Goal: Information Seeking & Learning: Learn about a topic

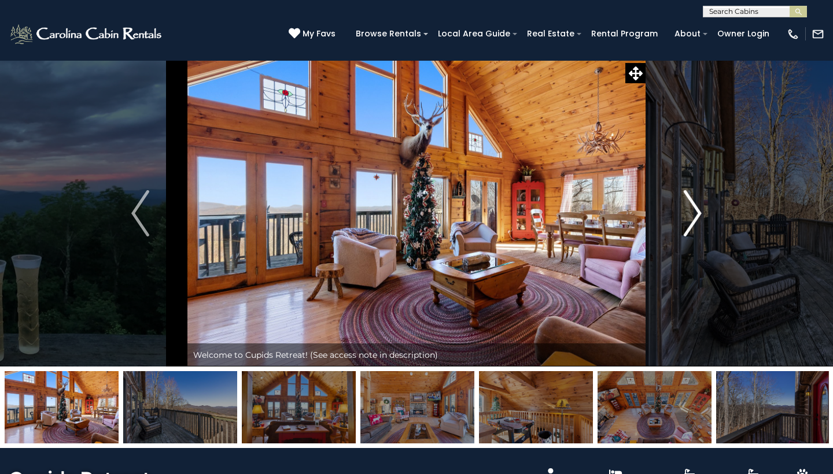
click at [697, 211] on img "Next" at bounding box center [692, 213] width 17 height 46
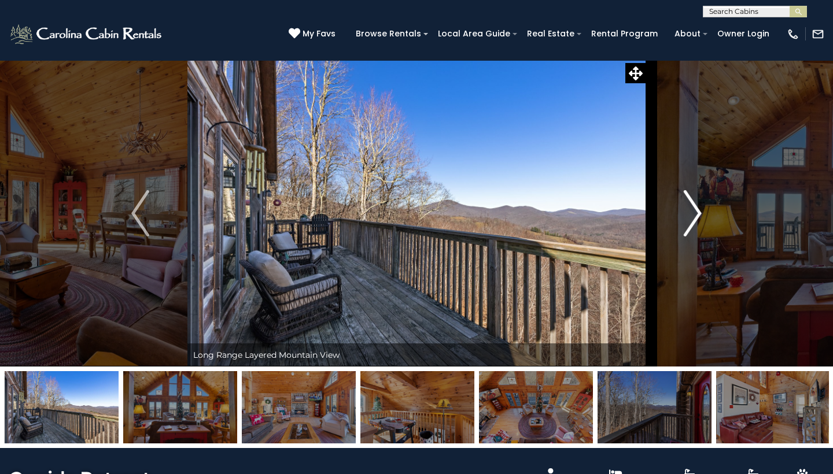
click at [697, 211] on img "Next" at bounding box center [692, 213] width 17 height 46
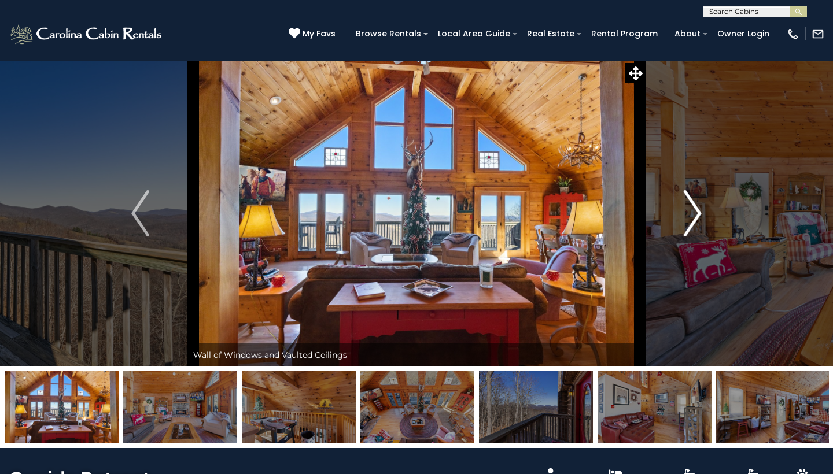
click at [697, 211] on img "Next" at bounding box center [692, 213] width 17 height 46
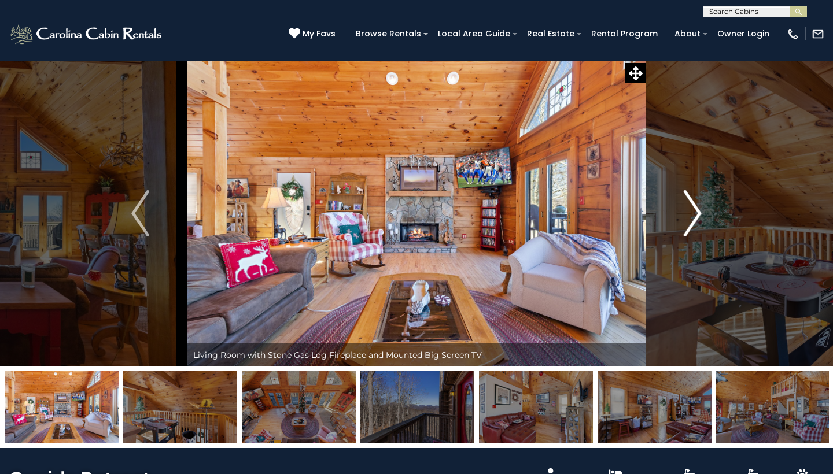
click at [697, 211] on img "Next" at bounding box center [692, 213] width 17 height 46
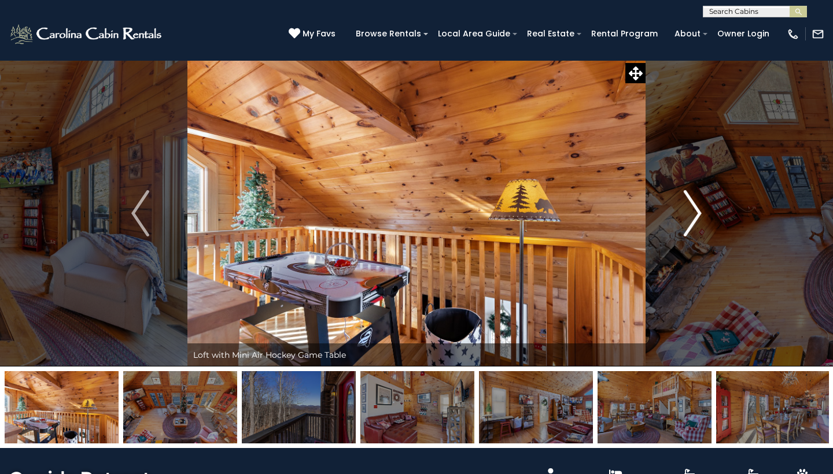
click at [697, 211] on img "Next" at bounding box center [692, 213] width 17 height 46
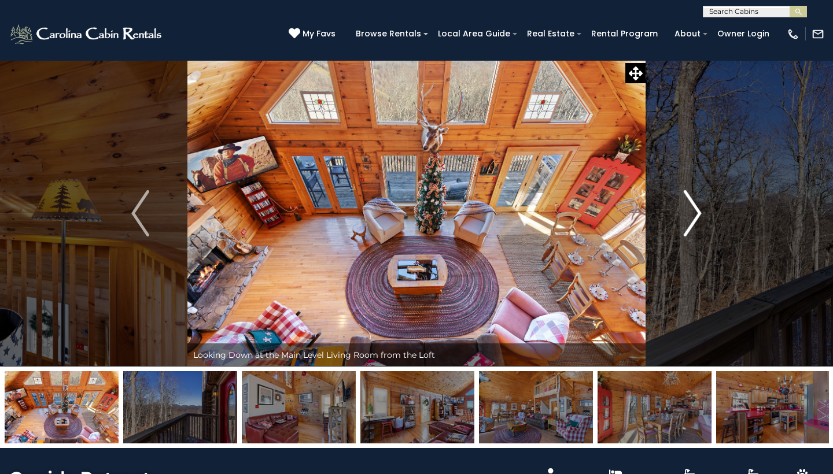
click at [697, 211] on img "Next" at bounding box center [692, 213] width 17 height 46
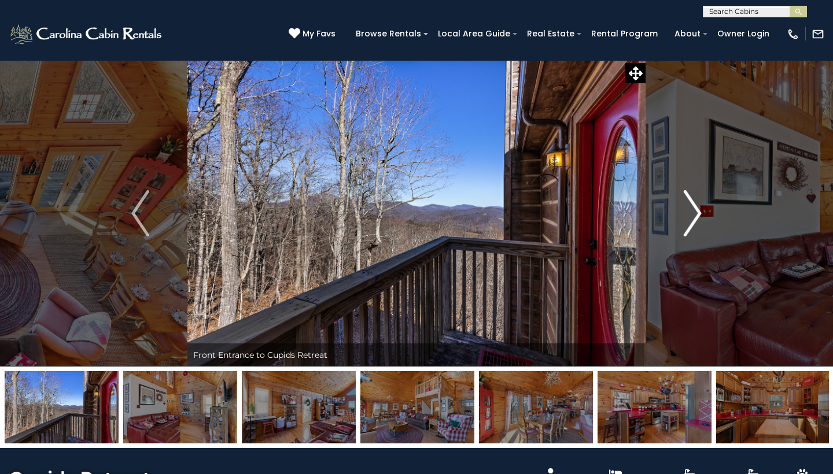
click at [697, 211] on img "Next" at bounding box center [692, 213] width 17 height 46
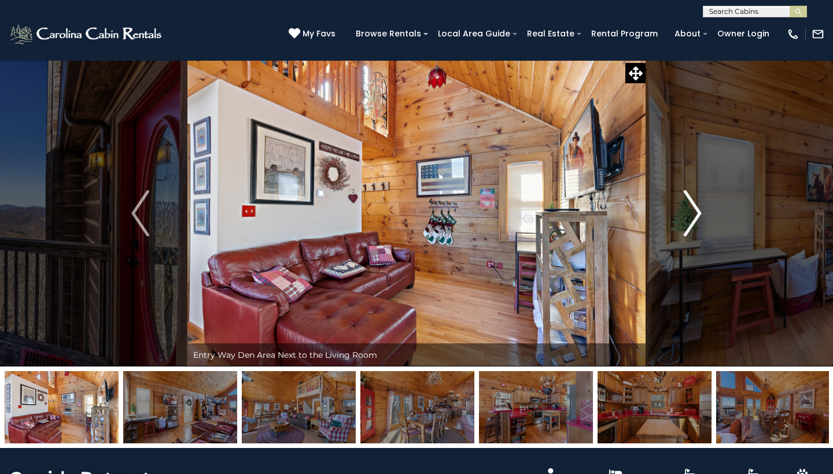
click at [697, 211] on img "Next" at bounding box center [692, 213] width 17 height 46
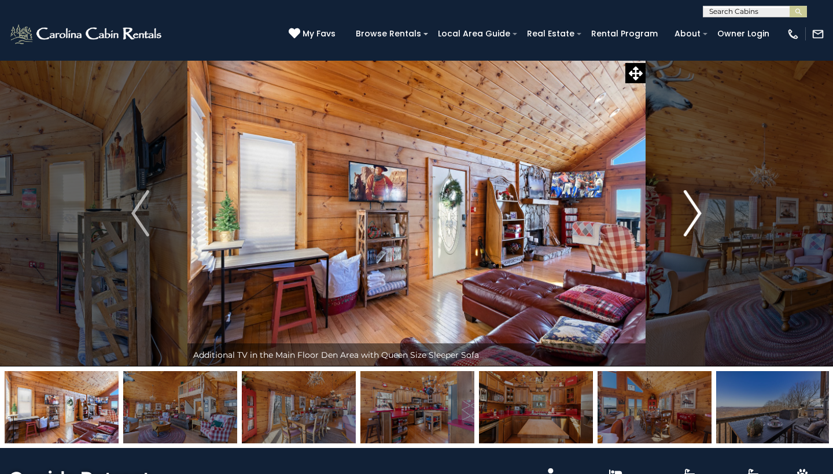
click at [697, 211] on img "Next" at bounding box center [692, 213] width 17 height 46
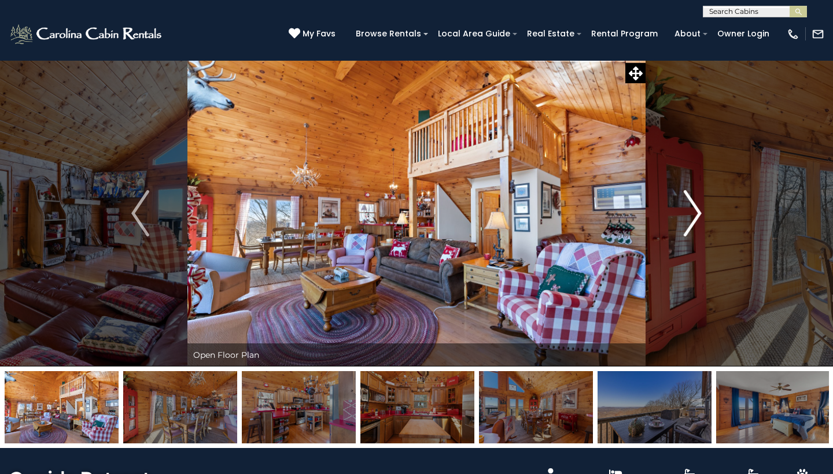
click at [697, 211] on img "Next" at bounding box center [692, 213] width 17 height 46
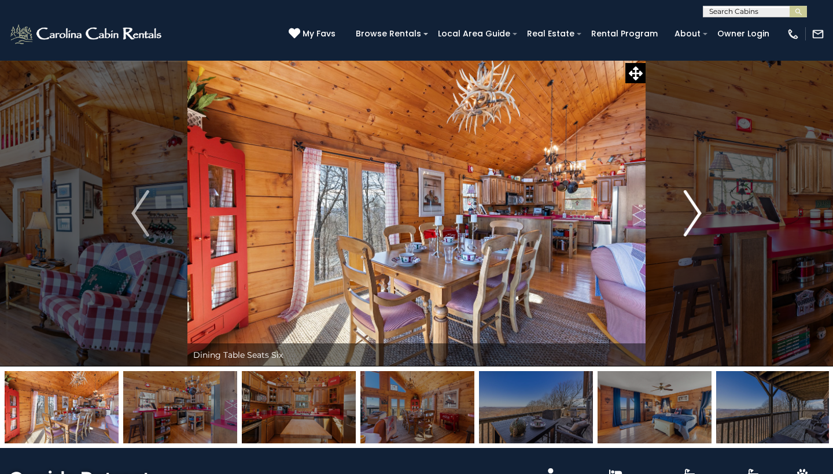
click at [697, 211] on img "Next" at bounding box center [692, 213] width 17 height 46
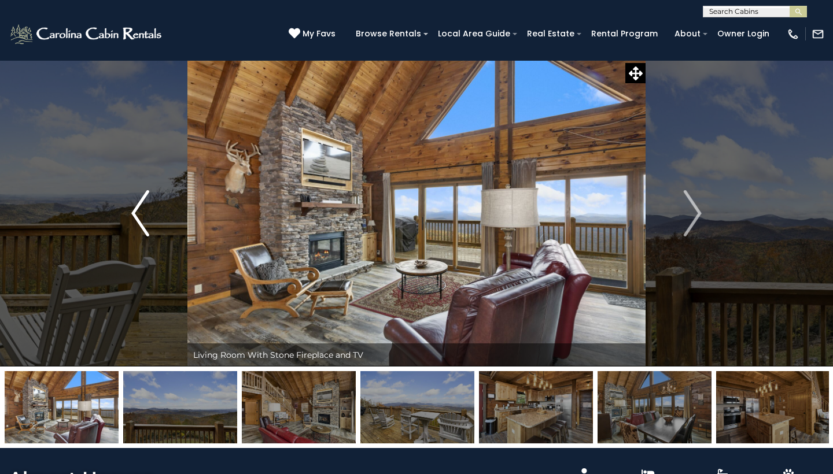
click at [143, 213] on img "Previous" at bounding box center [139, 213] width 17 height 46
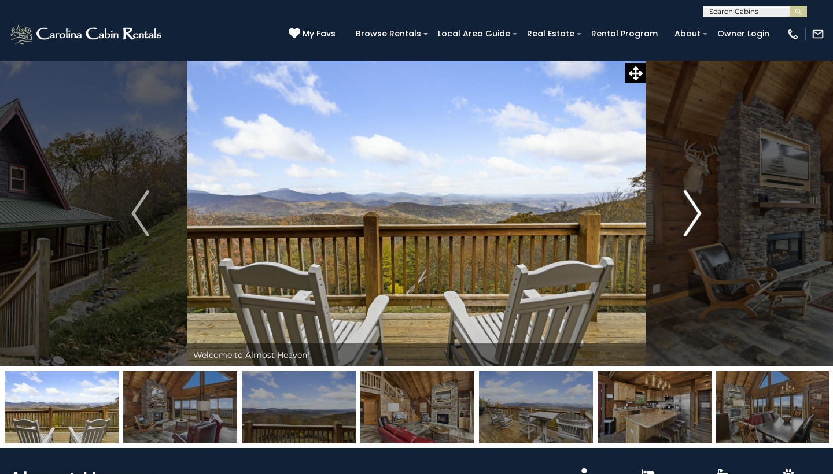
click at [693, 206] on img "Next" at bounding box center [692, 213] width 17 height 46
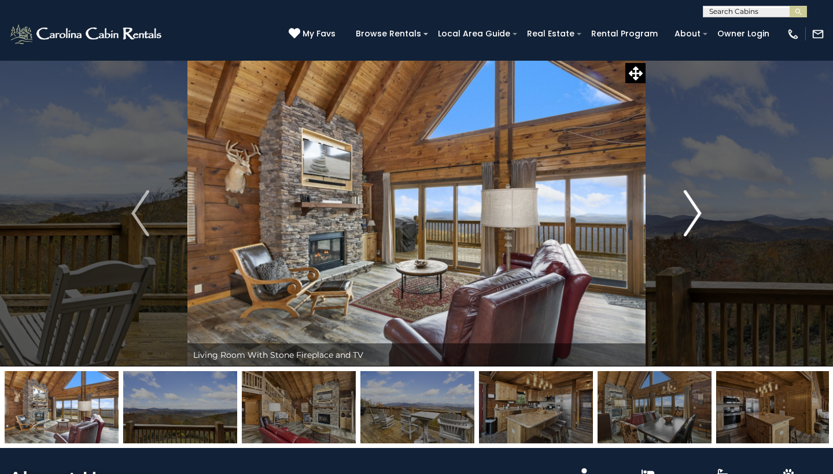
click at [693, 206] on img "Next" at bounding box center [692, 213] width 17 height 46
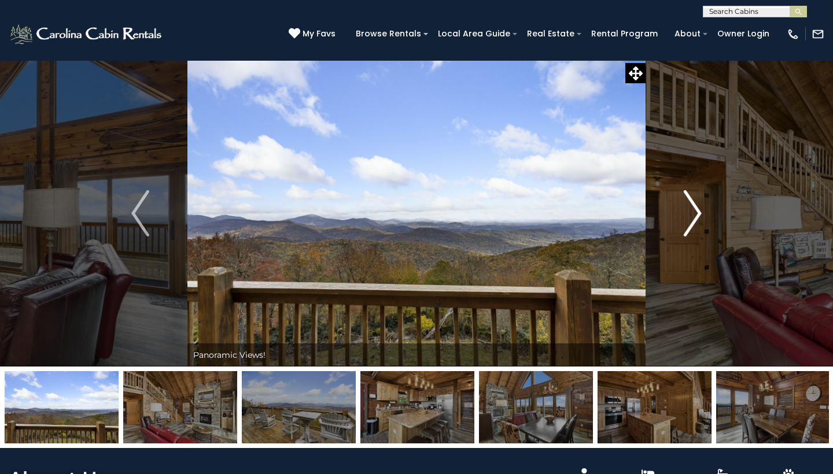
click at [693, 206] on img "Next" at bounding box center [692, 213] width 17 height 46
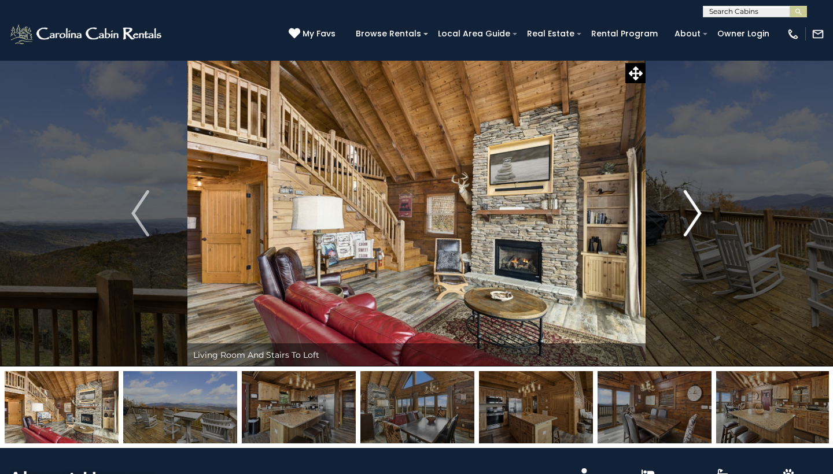
click at [693, 206] on img "Next" at bounding box center [692, 213] width 17 height 46
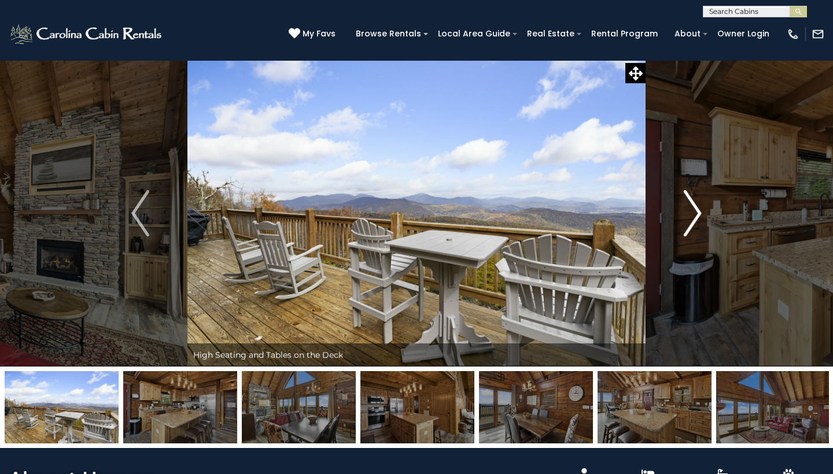
click at [693, 206] on img "Next" at bounding box center [692, 213] width 17 height 46
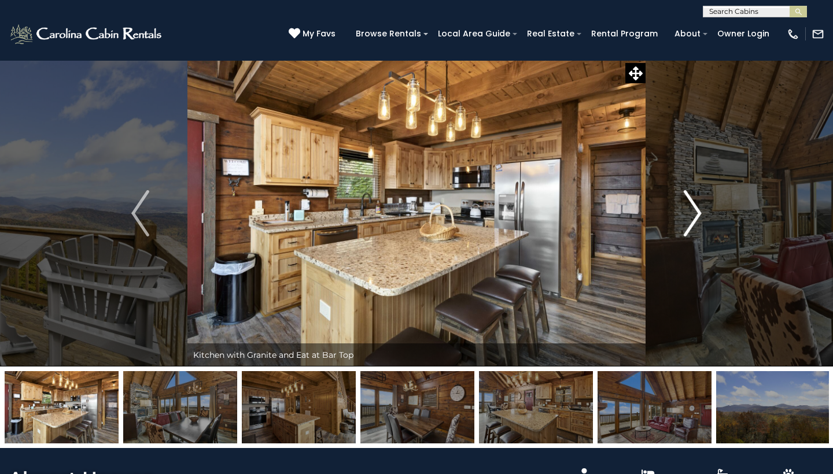
click at [693, 206] on img "Next" at bounding box center [692, 213] width 17 height 46
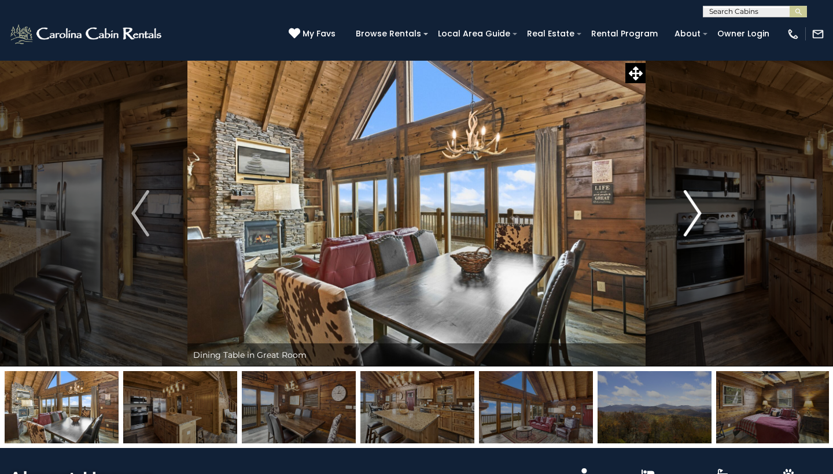
click at [693, 206] on img "Next" at bounding box center [692, 213] width 17 height 46
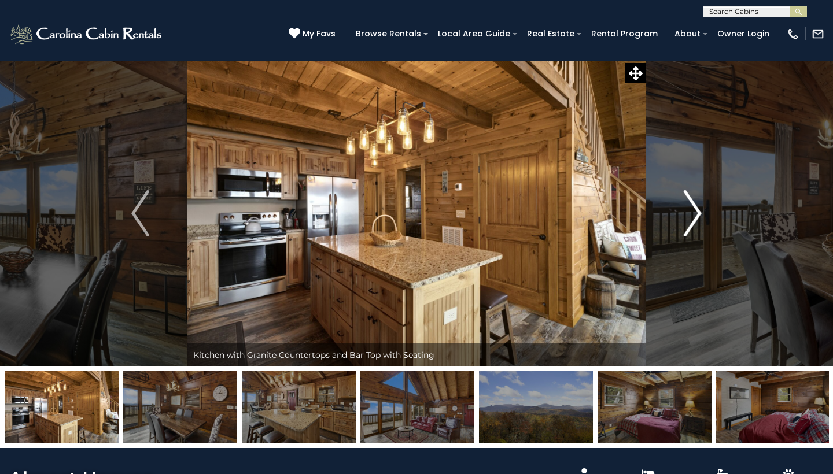
click at [693, 206] on img "Next" at bounding box center [692, 213] width 17 height 46
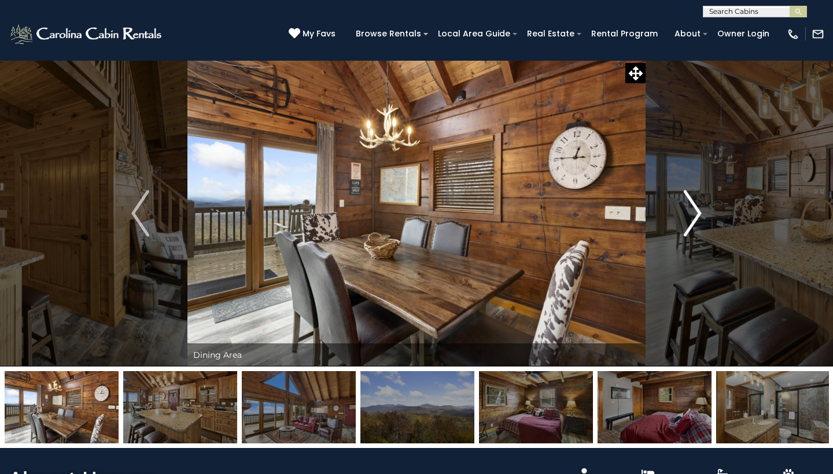
click at [693, 206] on img "Next" at bounding box center [692, 213] width 17 height 46
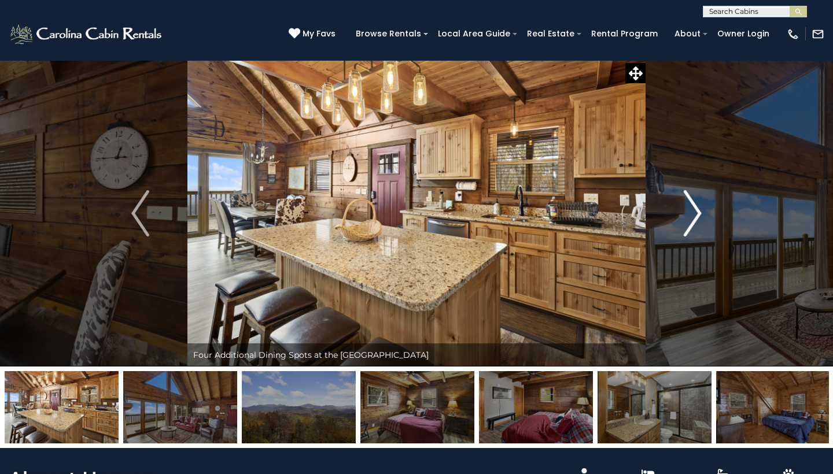
click at [693, 206] on img "Next" at bounding box center [692, 213] width 17 height 46
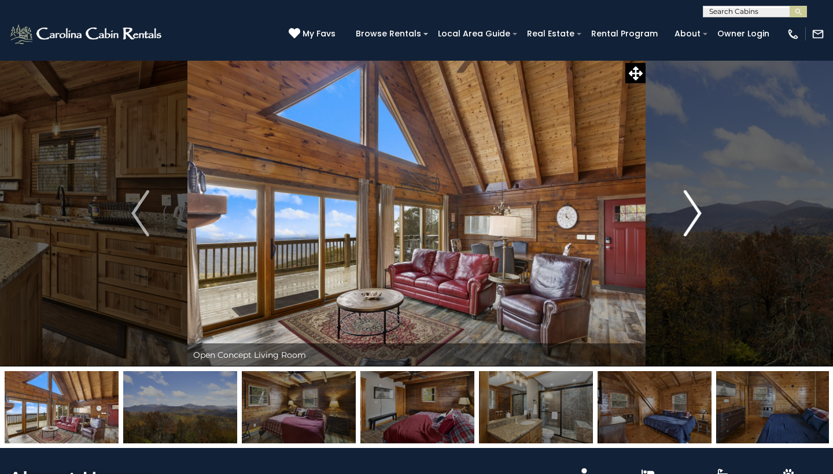
click at [693, 206] on img "Next" at bounding box center [692, 213] width 17 height 46
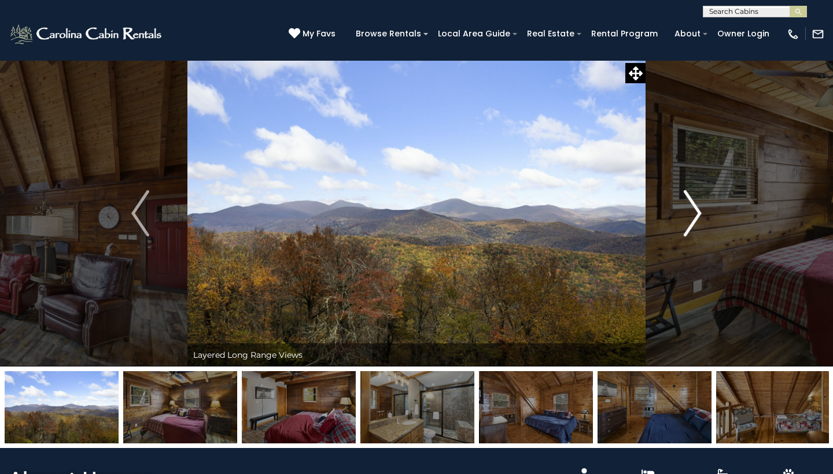
click at [693, 206] on img "Next" at bounding box center [692, 213] width 17 height 46
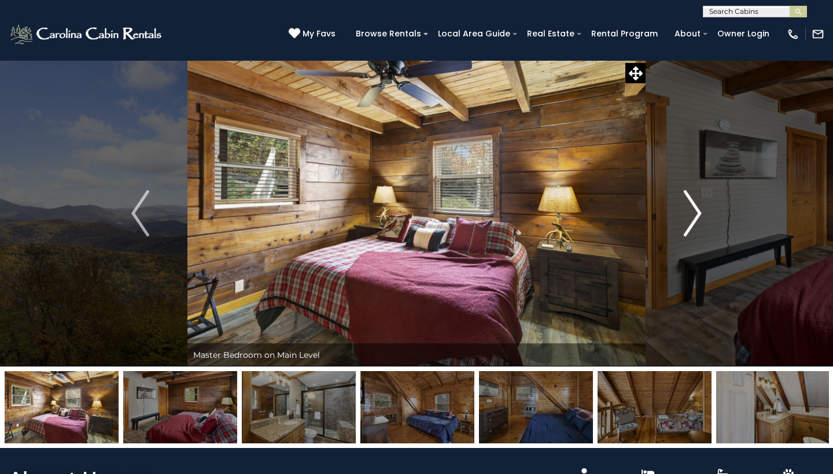
click at [693, 206] on img "Next" at bounding box center [692, 213] width 17 height 46
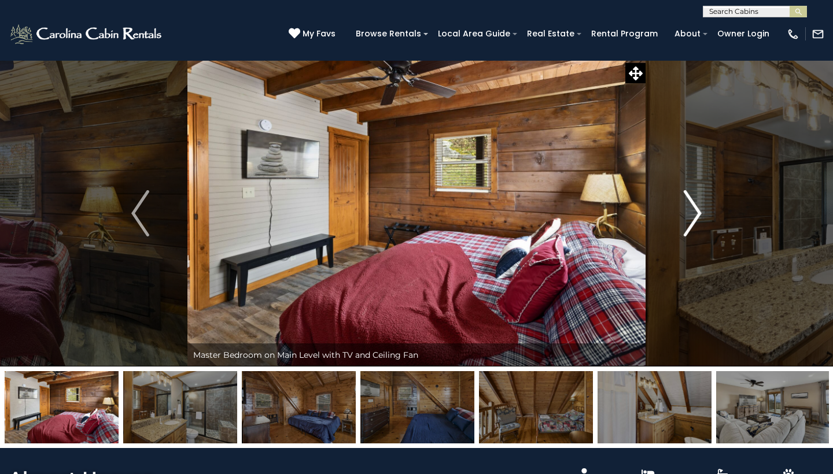
click at [693, 206] on img "Next" at bounding box center [692, 213] width 17 height 46
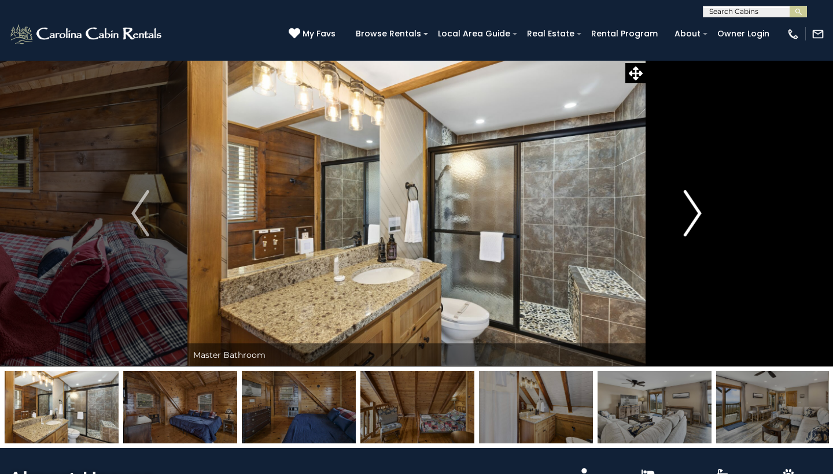
click at [693, 206] on img "Next" at bounding box center [692, 213] width 17 height 46
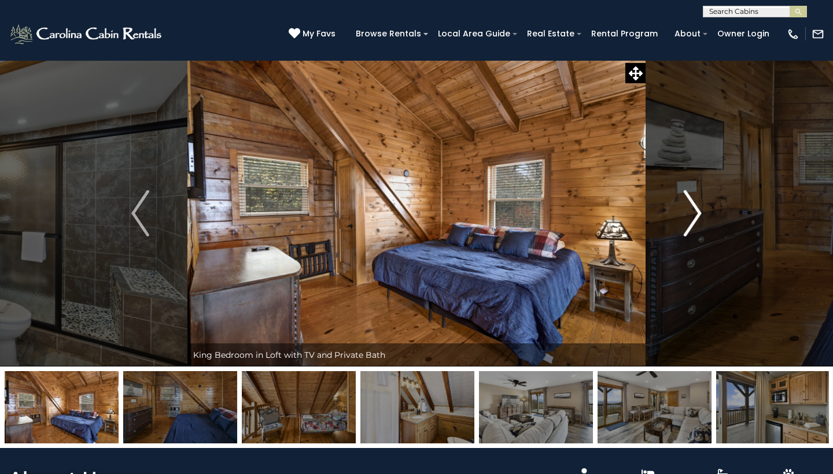
click at [693, 206] on img "Next" at bounding box center [692, 213] width 17 height 46
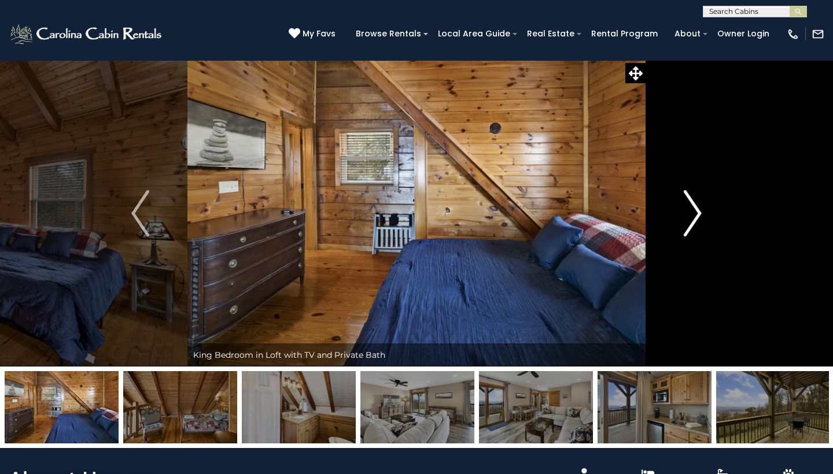
click at [693, 206] on img "Next" at bounding box center [692, 213] width 17 height 46
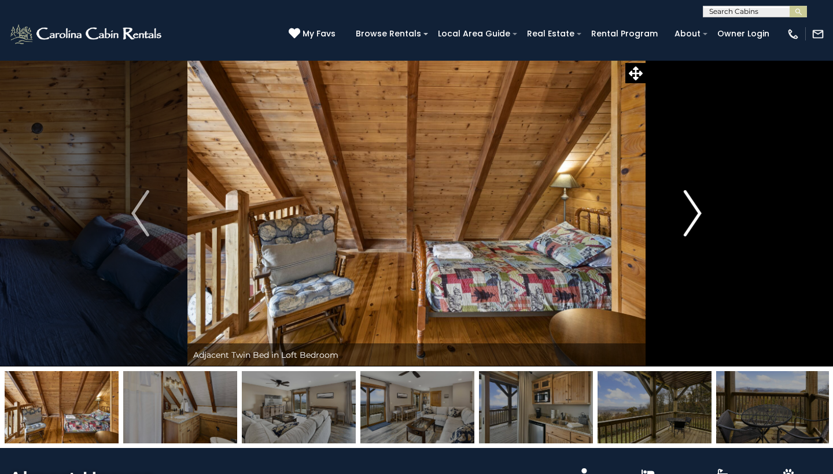
click at [693, 206] on img "Next" at bounding box center [692, 213] width 17 height 46
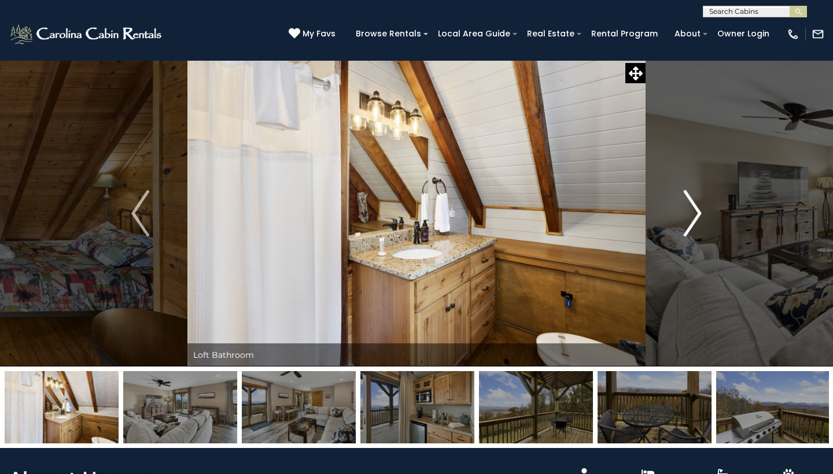
click at [693, 206] on img "Next" at bounding box center [692, 213] width 17 height 46
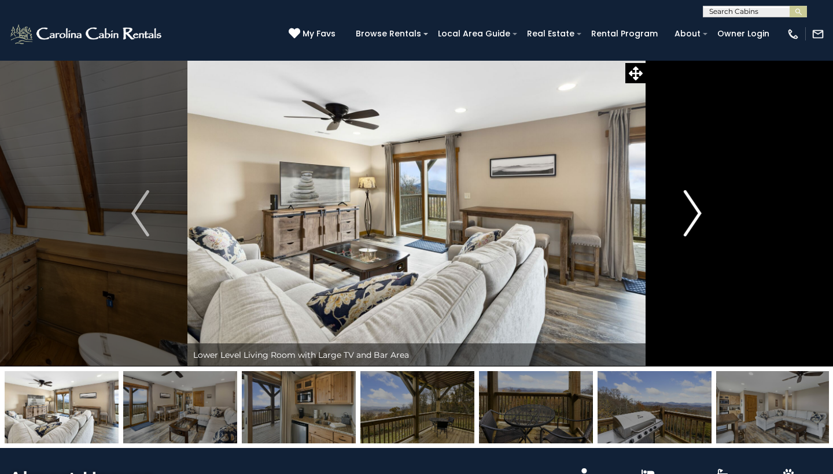
click at [693, 206] on img "Next" at bounding box center [692, 213] width 17 height 46
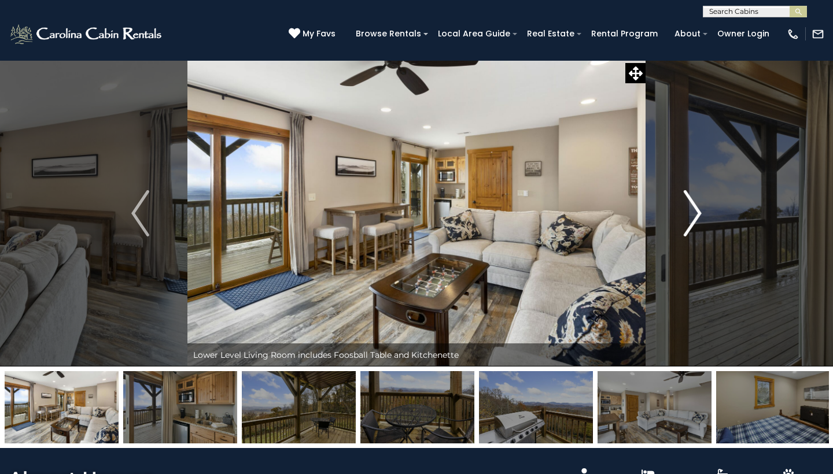
click at [693, 206] on img "Next" at bounding box center [692, 213] width 17 height 46
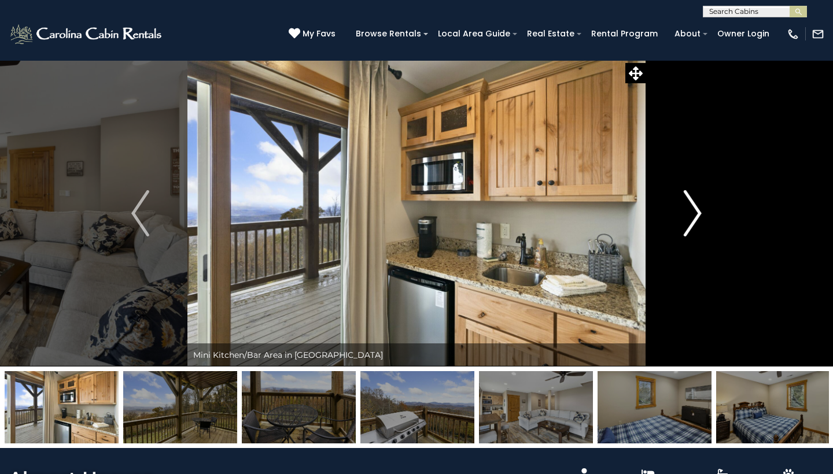
click at [693, 206] on img "Next" at bounding box center [692, 213] width 17 height 46
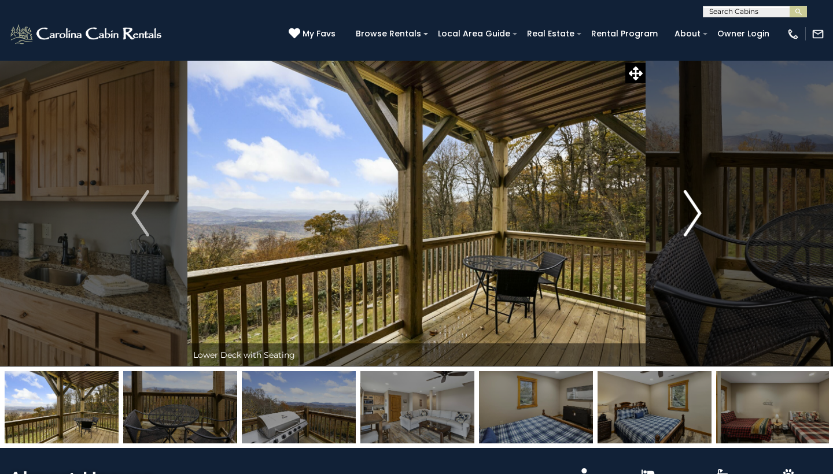
click at [693, 206] on img "Next" at bounding box center [692, 213] width 17 height 46
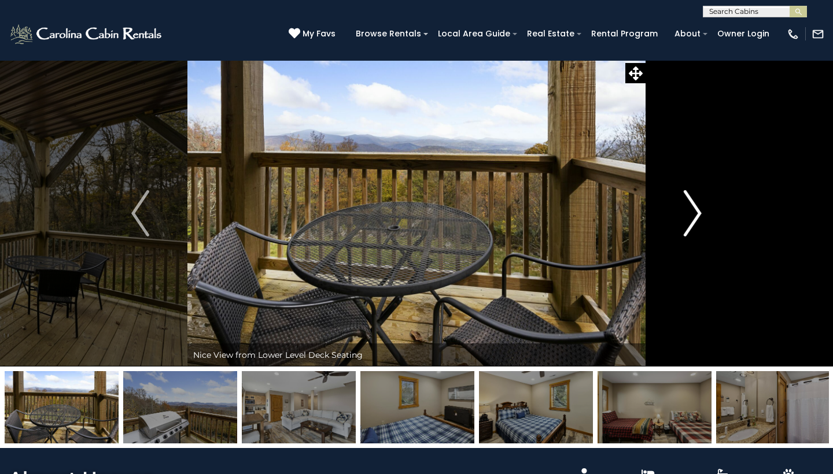
click at [693, 206] on img "Next" at bounding box center [692, 213] width 17 height 46
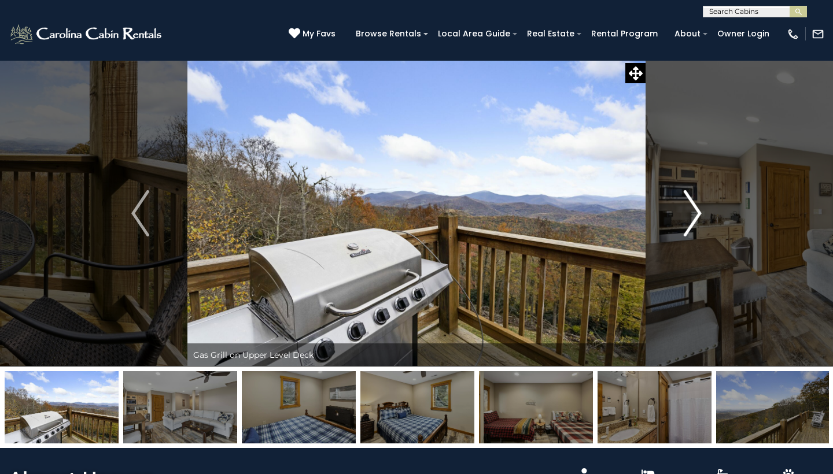
click at [693, 206] on img "Next" at bounding box center [692, 213] width 17 height 46
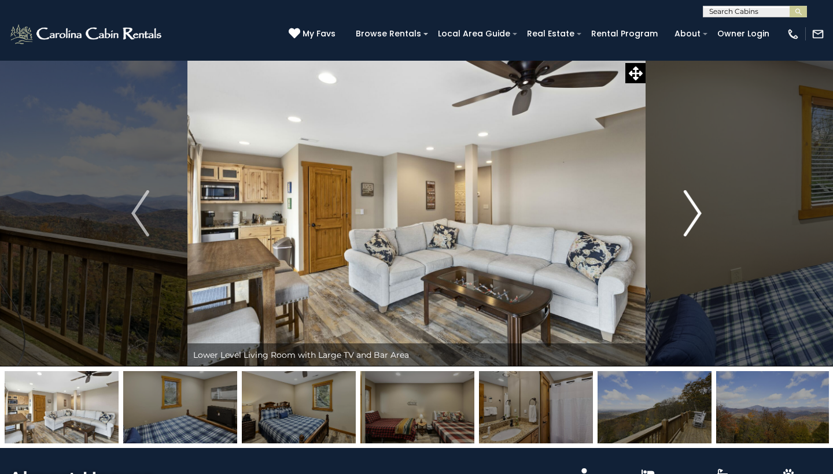
click at [693, 206] on img "Next" at bounding box center [692, 213] width 17 height 46
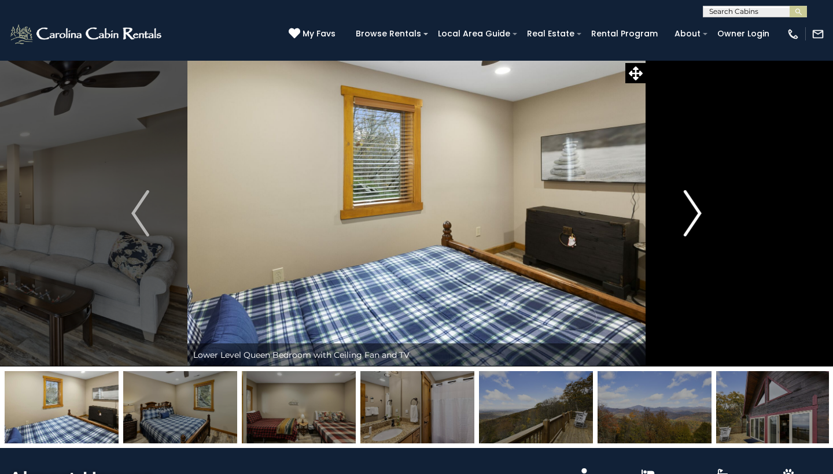
click at [693, 206] on img "Next" at bounding box center [692, 213] width 17 height 46
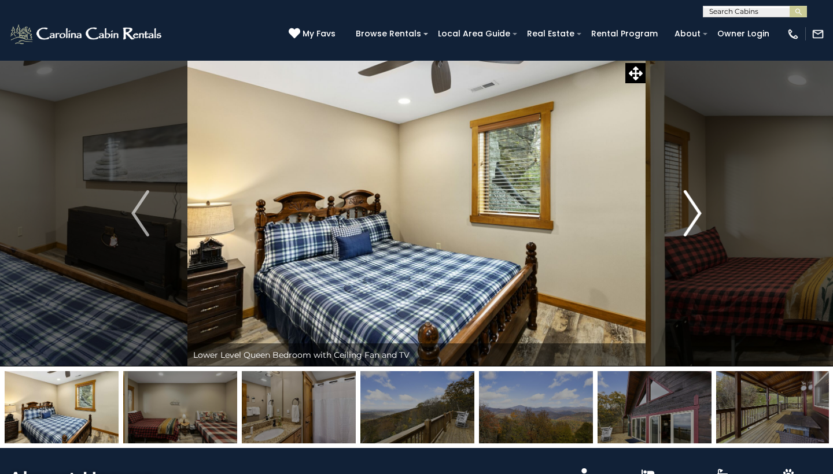
click at [693, 206] on img "Next" at bounding box center [692, 213] width 17 height 46
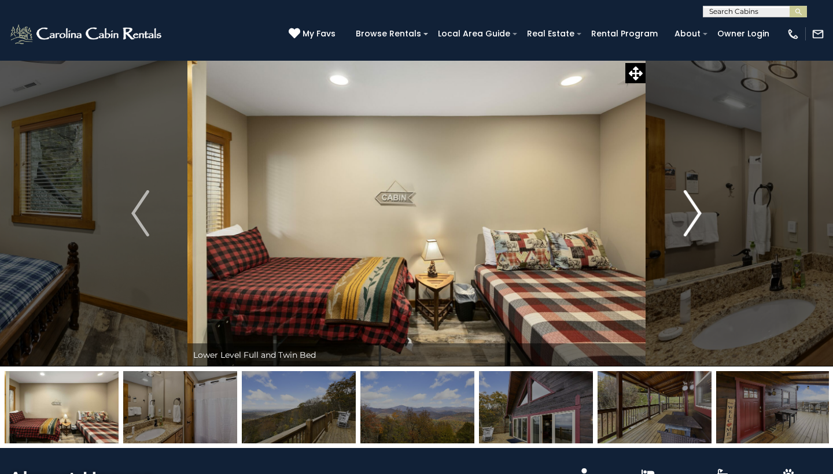
click at [693, 206] on img "Next" at bounding box center [692, 213] width 17 height 46
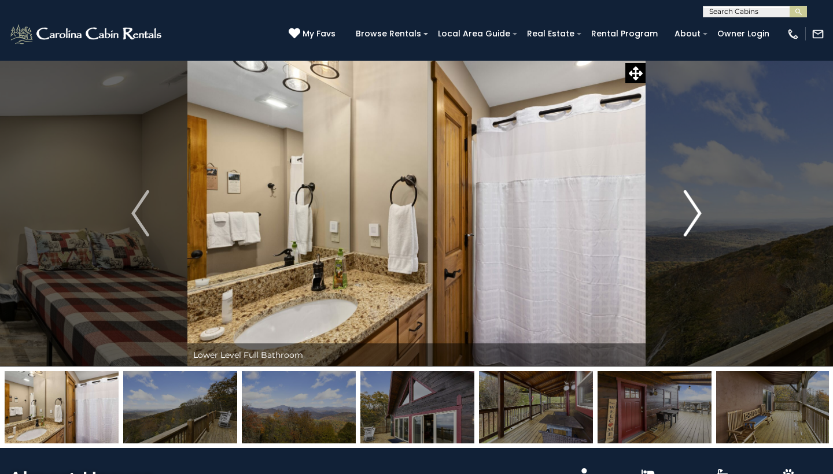
click at [693, 206] on img "Next" at bounding box center [692, 213] width 17 height 46
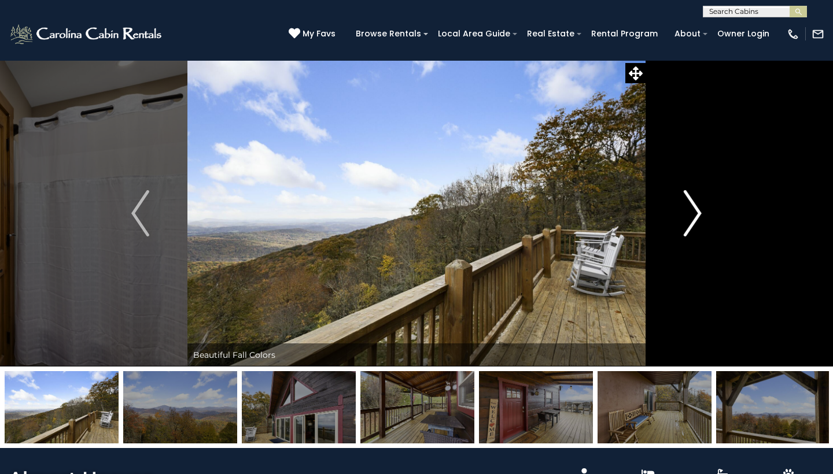
click at [693, 206] on img "Next" at bounding box center [692, 213] width 17 height 46
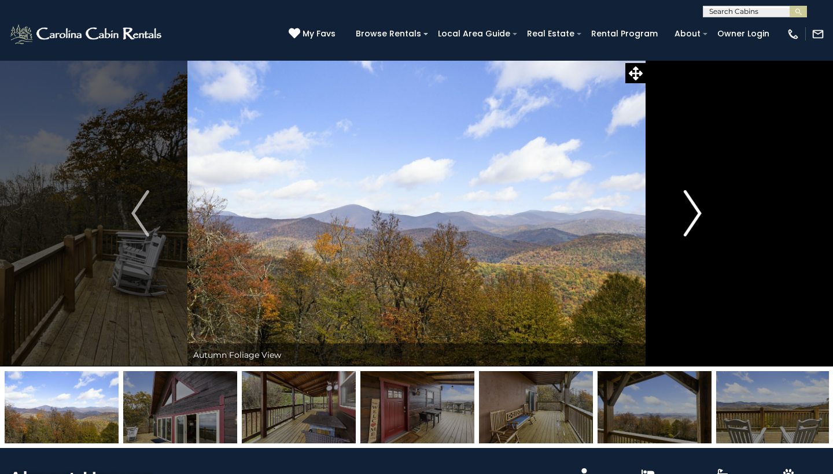
click at [693, 206] on img "Next" at bounding box center [692, 213] width 17 height 46
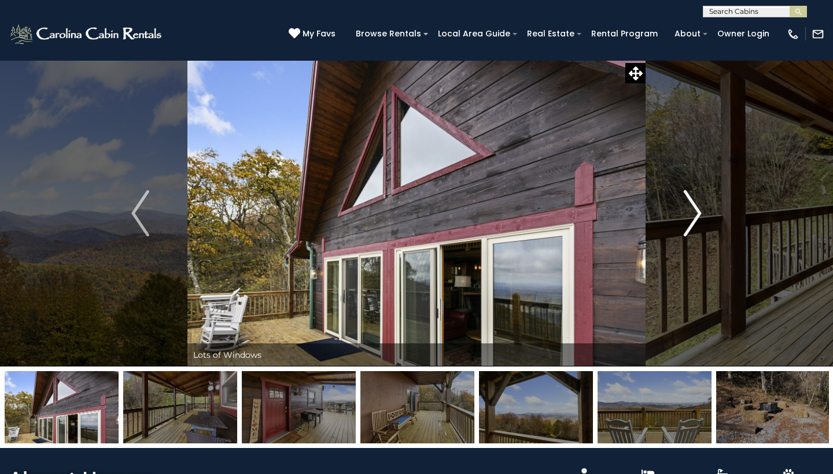
click at [693, 206] on img "Next" at bounding box center [692, 213] width 17 height 46
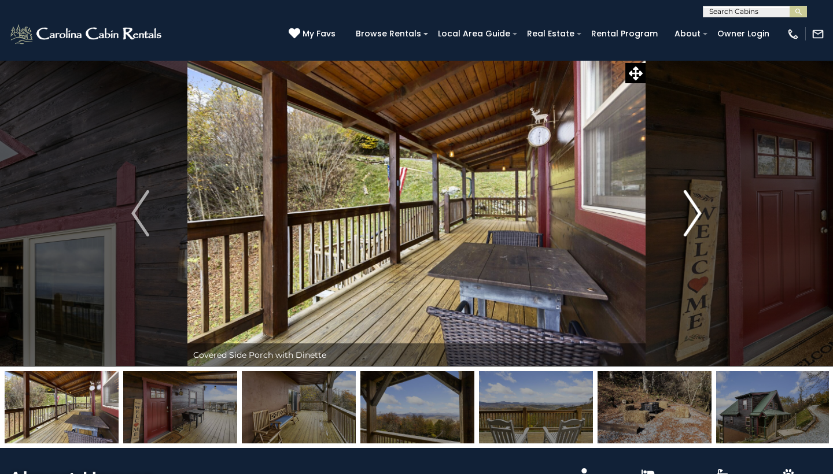
click at [693, 206] on img "Next" at bounding box center [692, 213] width 17 height 46
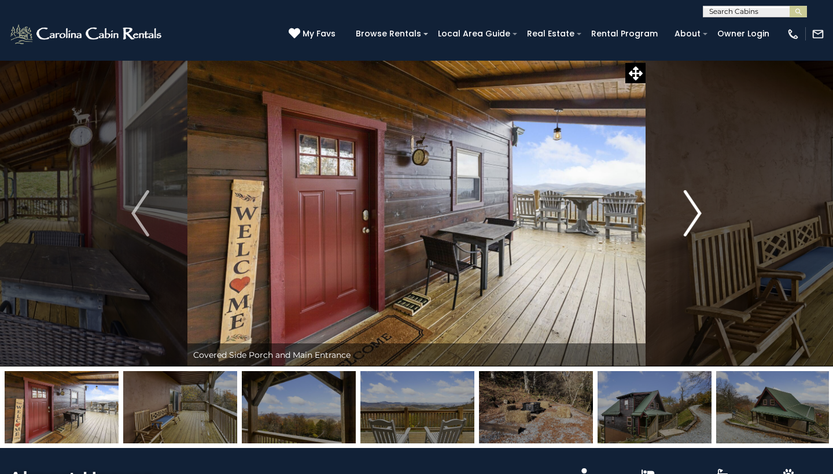
click at [693, 206] on img "Next" at bounding box center [692, 213] width 17 height 46
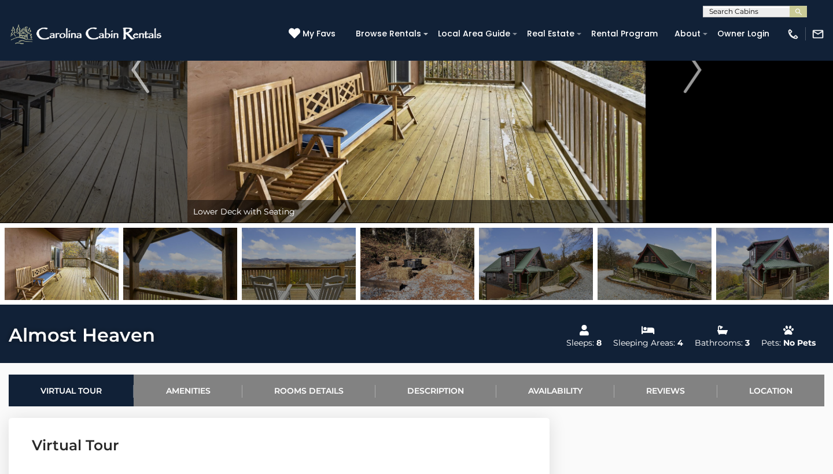
scroll to position [145, 0]
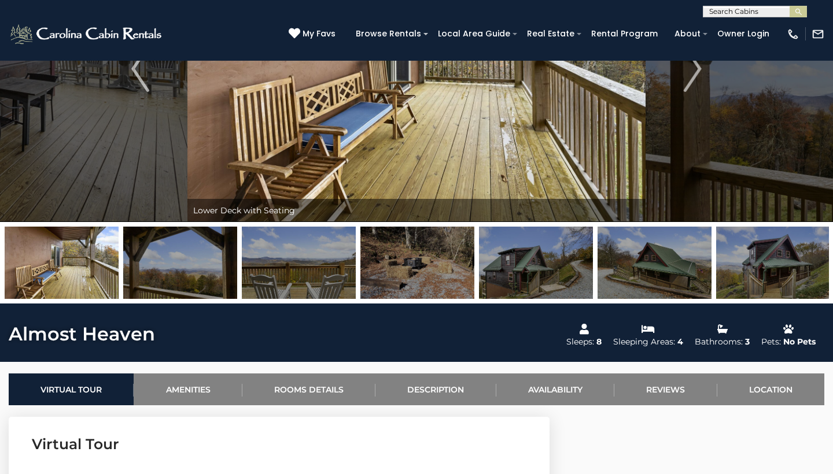
click at [515, 260] on img at bounding box center [536, 263] width 114 height 72
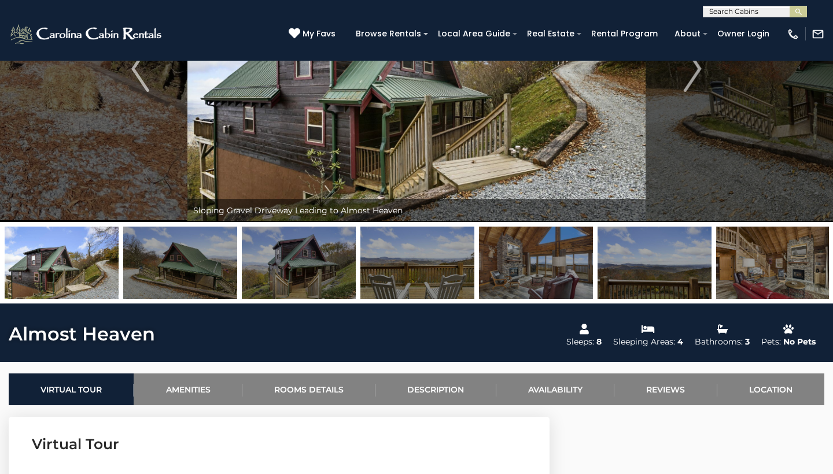
drag, startPoint x: 467, startPoint y: 200, endPoint x: 467, endPoint y: 310, distance: 109.9
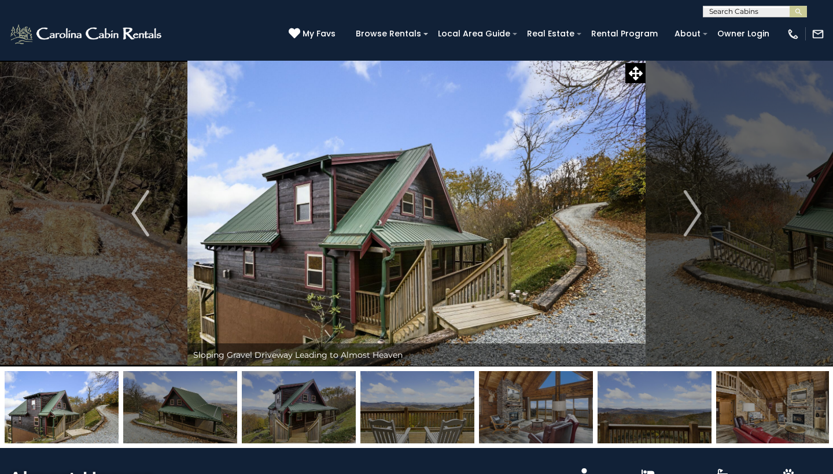
scroll to position [0, 0]
click at [695, 215] on img "Next" at bounding box center [692, 213] width 17 height 46
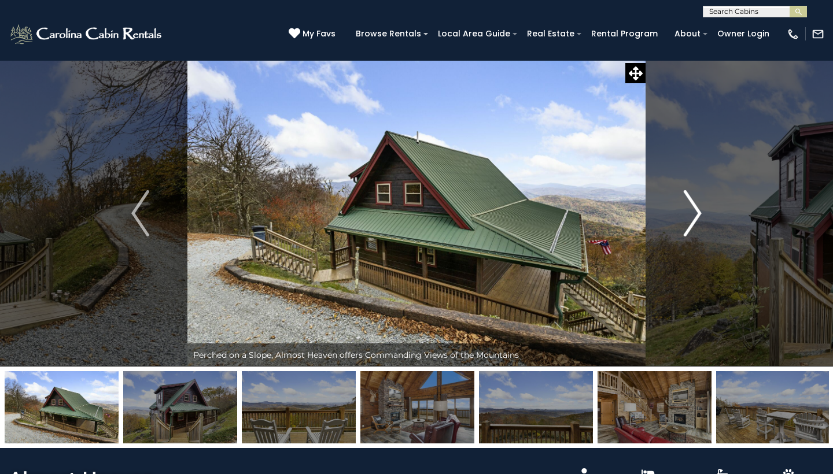
click at [695, 215] on img "Next" at bounding box center [692, 213] width 17 height 46
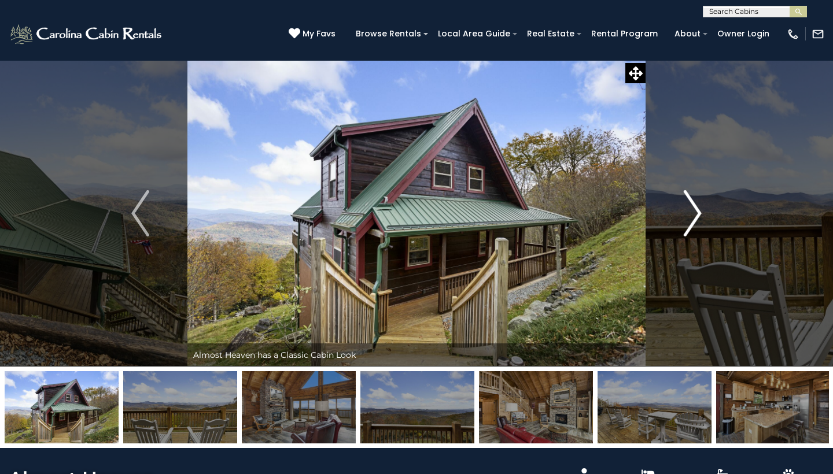
click at [695, 215] on img "Next" at bounding box center [692, 213] width 17 height 46
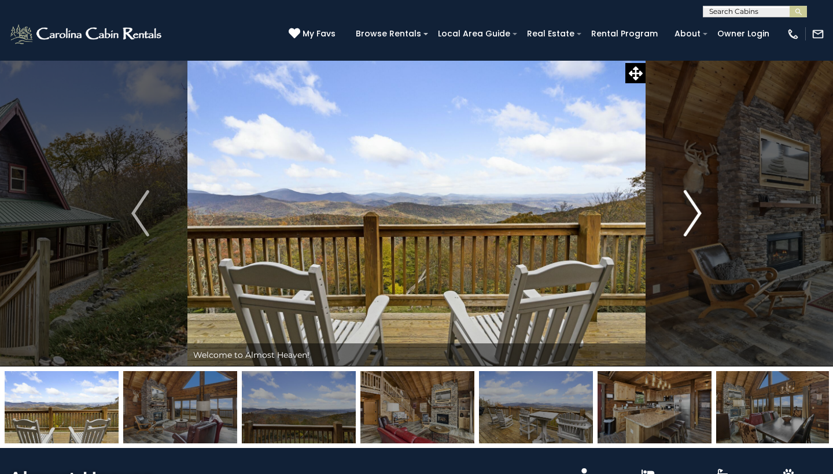
click at [695, 215] on img "Next" at bounding box center [692, 213] width 17 height 46
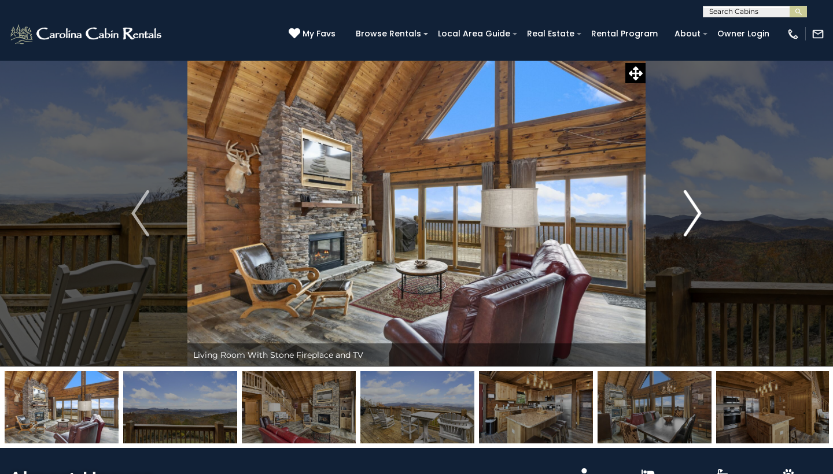
click at [695, 215] on img "Next" at bounding box center [692, 213] width 17 height 46
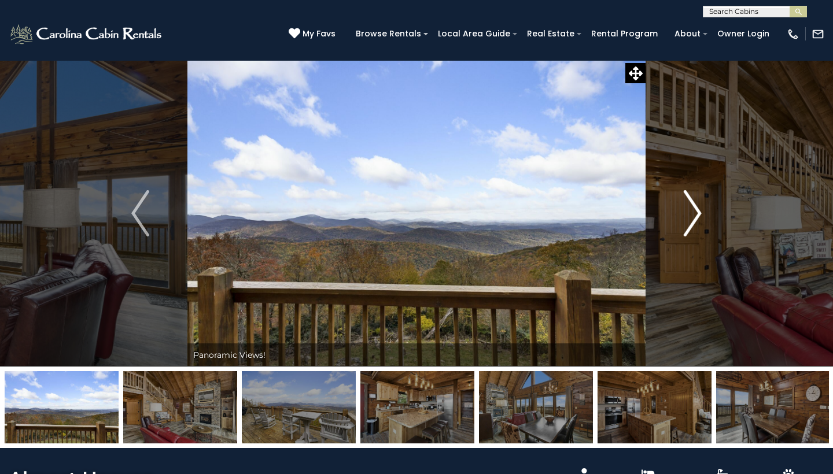
click at [695, 215] on img "Next" at bounding box center [692, 213] width 17 height 46
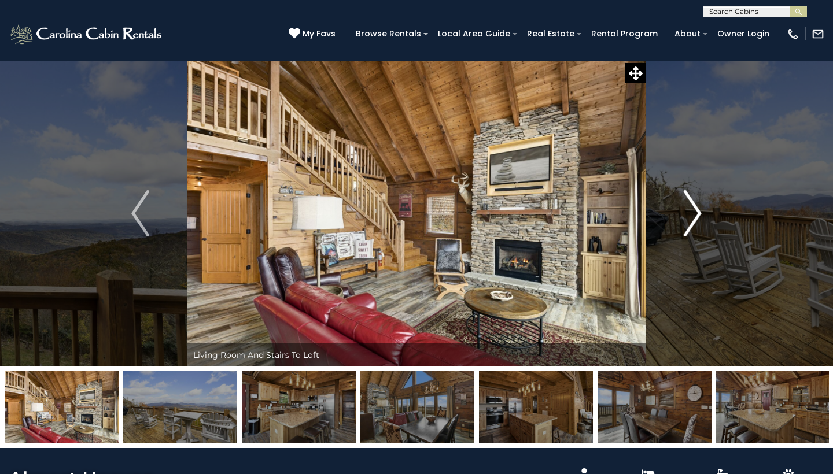
click at [695, 215] on img "Next" at bounding box center [692, 213] width 17 height 46
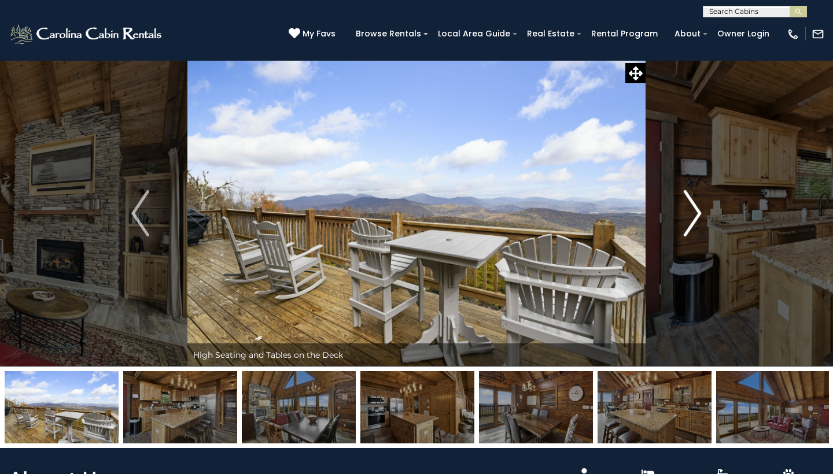
click at [695, 215] on img "Next" at bounding box center [692, 213] width 17 height 46
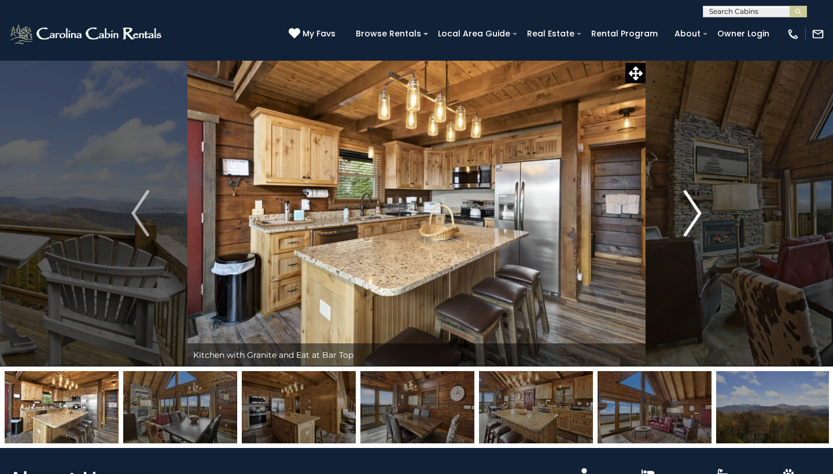
click at [695, 215] on img "Next" at bounding box center [692, 213] width 17 height 46
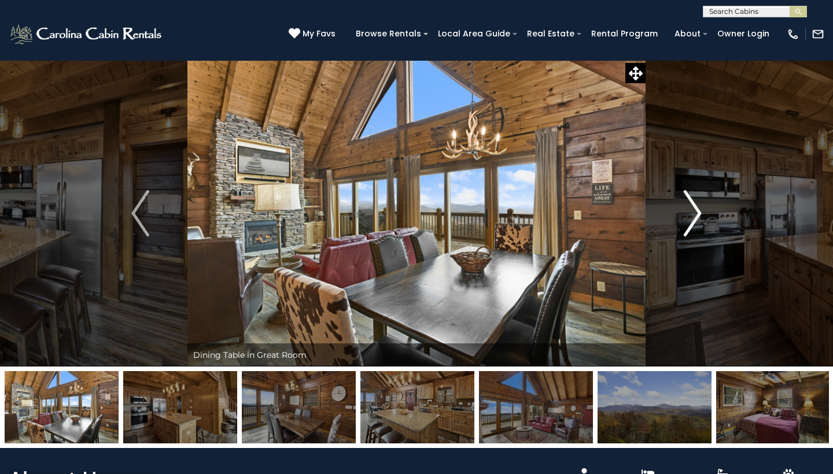
click at [695, 215] on img "Next" at bounding box center [692, 213] width 17 height 46
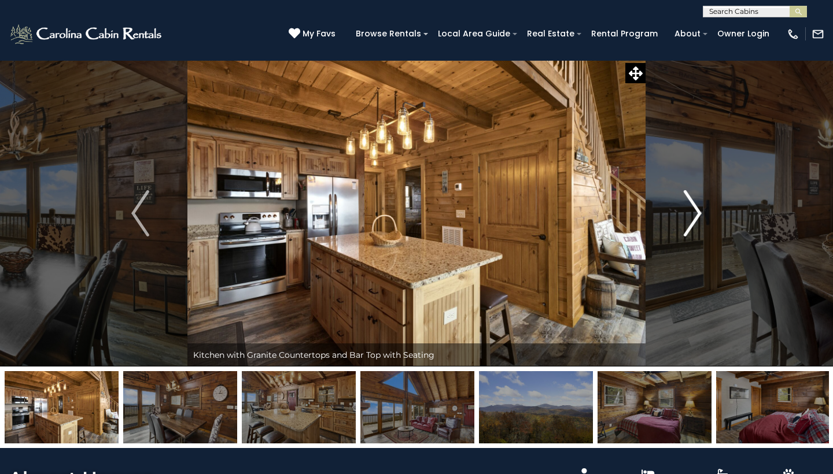
click at [695, 215] on img "Next" at bounding box center [692, 213] width 17 height 46
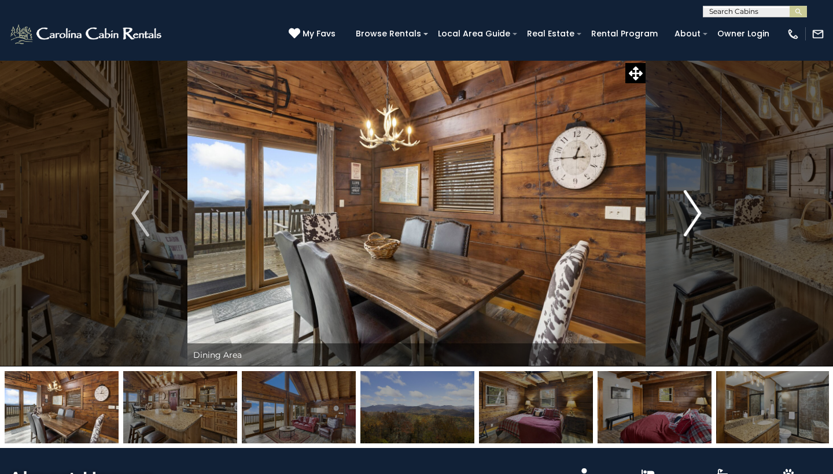
click at [695, 215] on img "Next" at bounding box center [692, 213] width 17 height 46
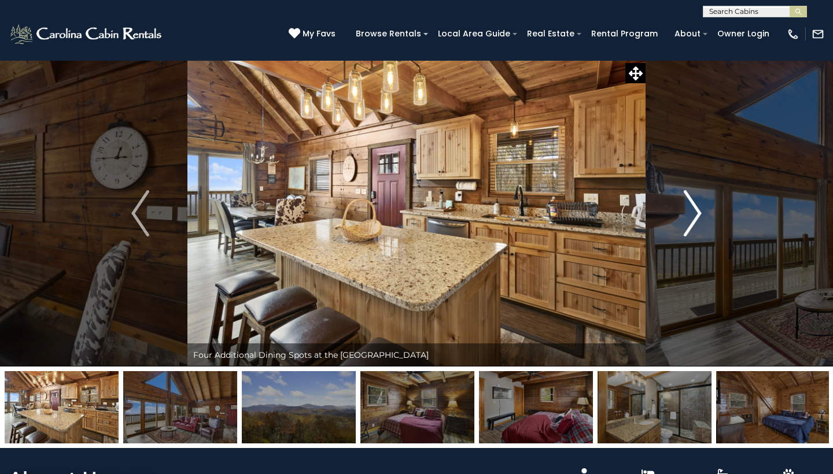
click at [695, 215] on img "Next" at bounding box center [692, 213] width 17 height 46
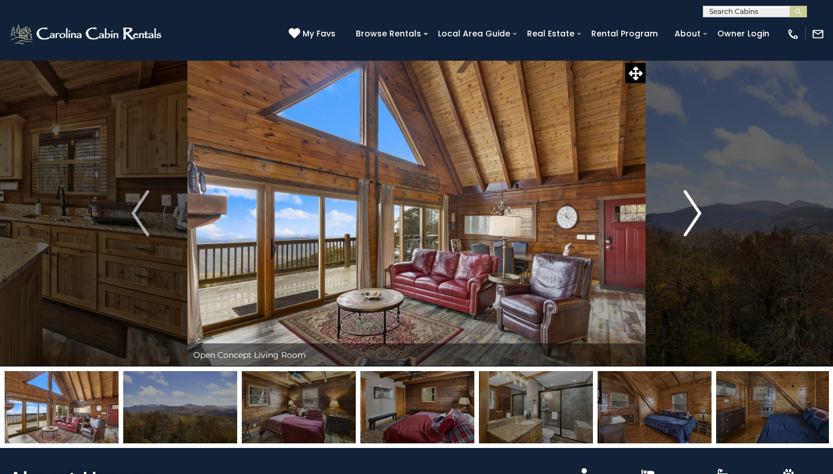
click at [695, 215] on img "Next" at bounding box center [692, 213] width 17 height 46
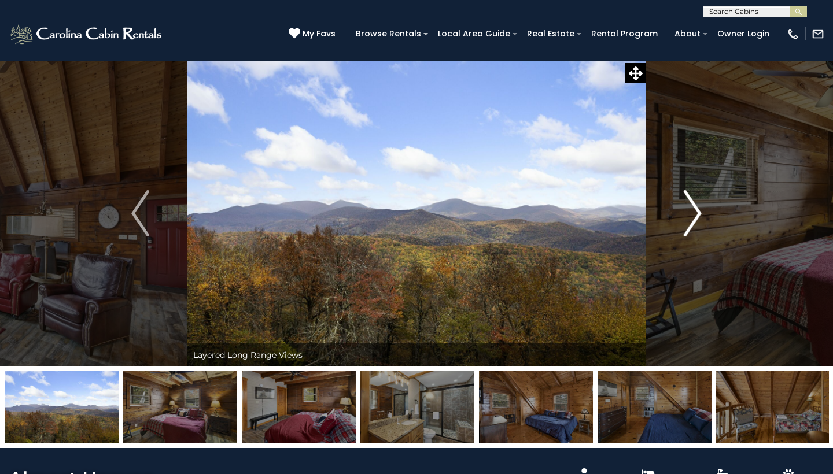
click at [695, 215] on img "Next" at bounding box center [692, 213] width 17 height 46
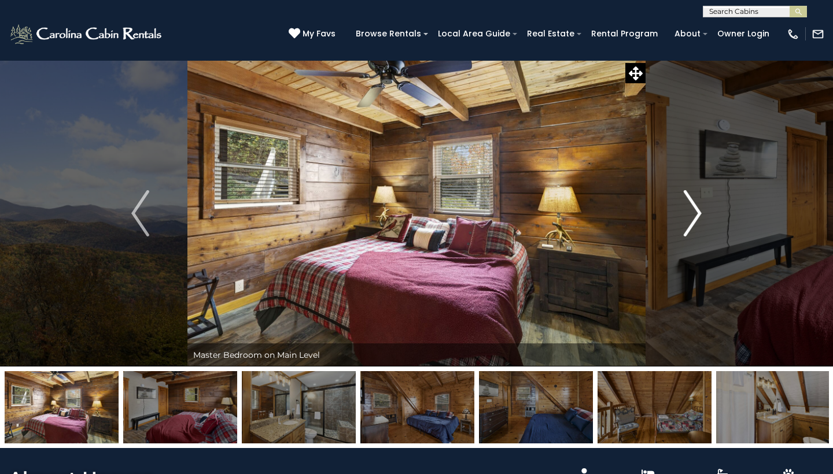
click at [695, 215] on img "Next" at bounding box center [692, 213] width 17 height 46
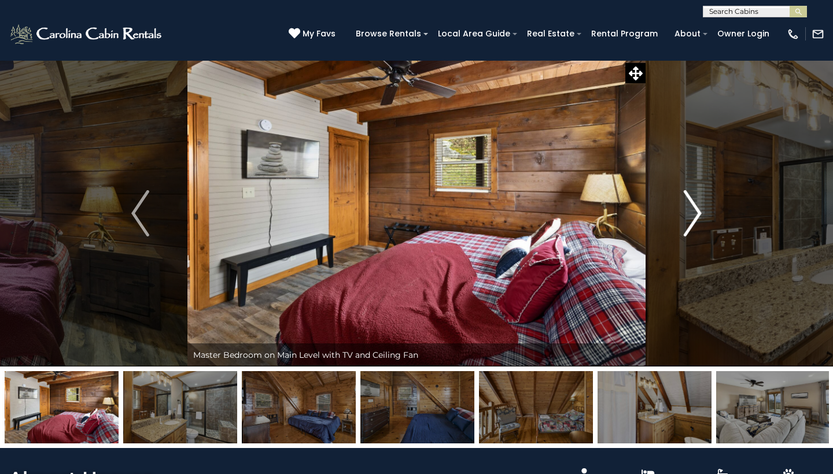
click at [695, 215] on img "Next" at bounding box center [692, 213] width 17 height 46
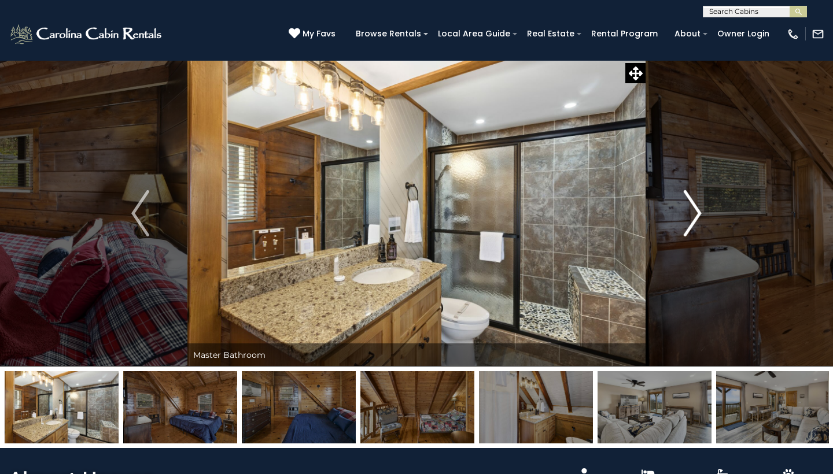
click at [695, 215] on img "Next" at bounding box center [692, 213] width 17 height 46
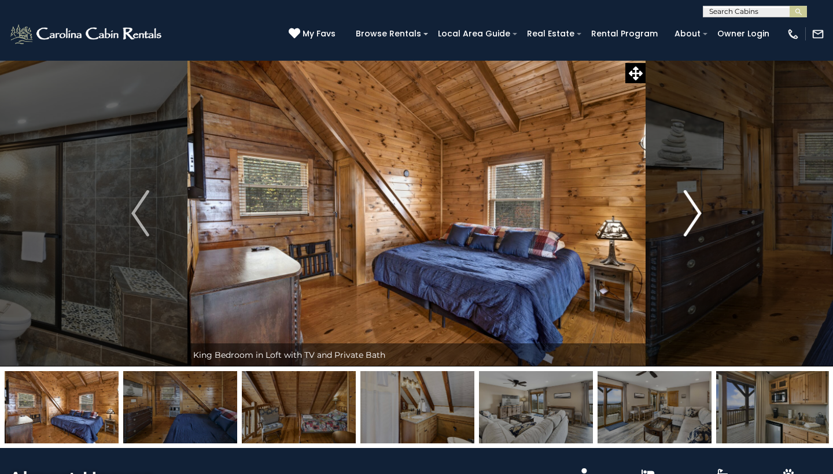
click at [695, 215] on img "Next" at bounding box center [692, 213] width 17 height 46
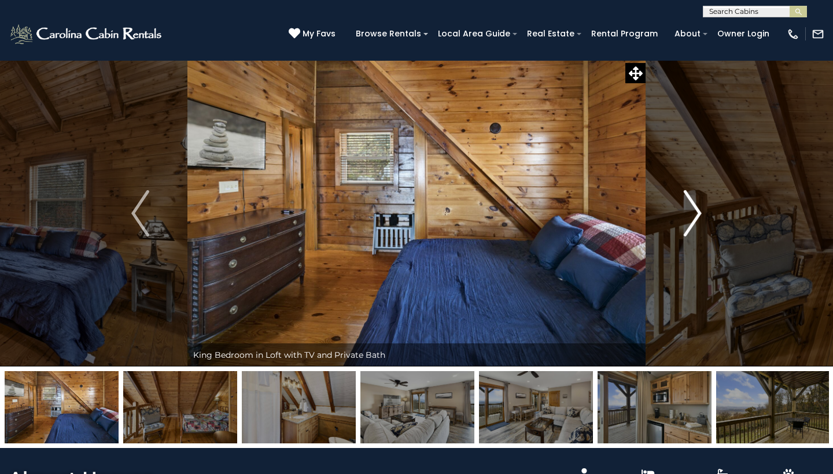
click at [695, 215] on img "Next" at bounding box center [692, 213] width 17 height 46
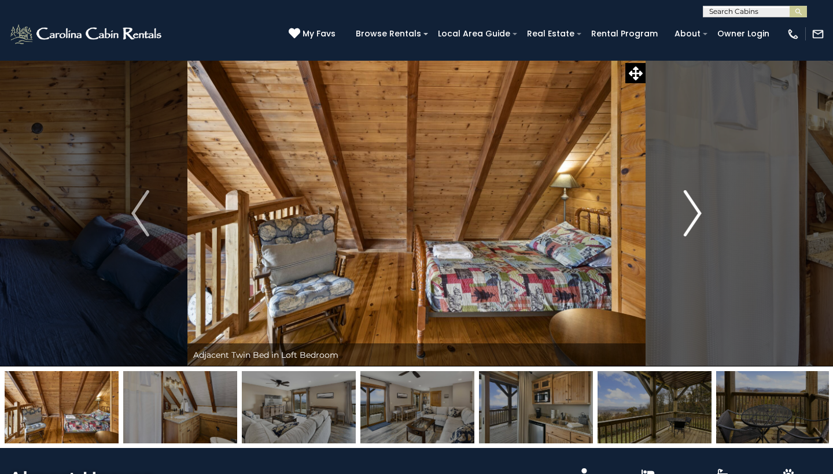
click at [695, 215] on img "Next" at bounding box center [692, 213] width 17 height 46
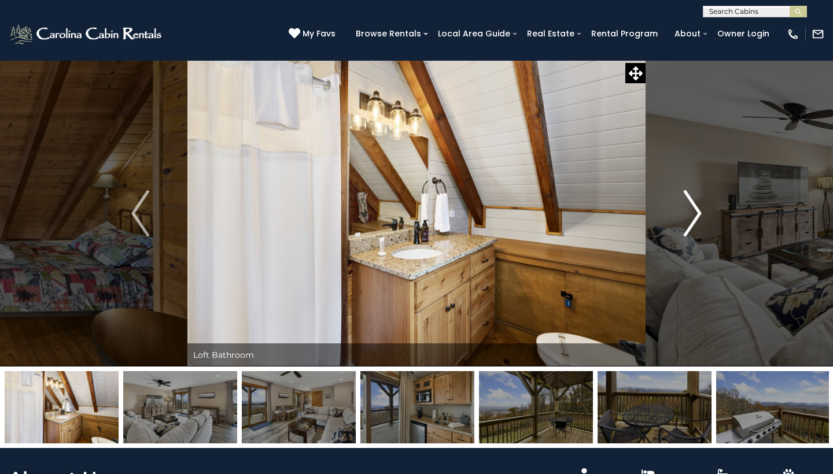
click at [695, 215] on img "Next" at bounding box center [692, 213] width 17 height 46
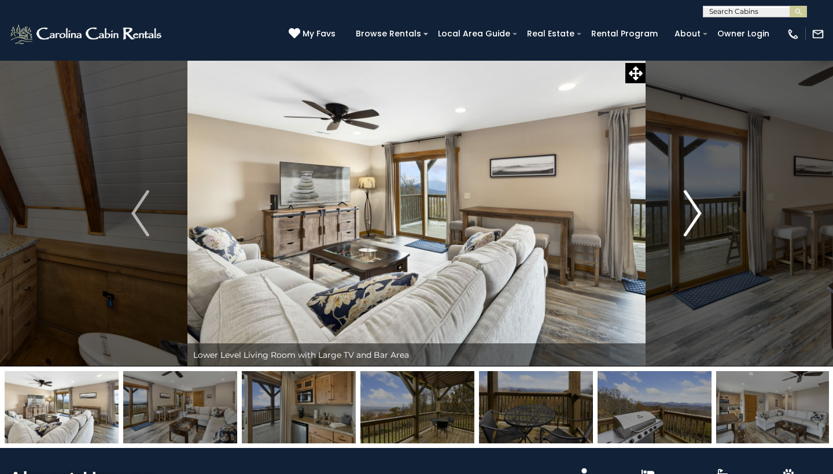
click at [695, 215] on img "Next" at bounding box center [692, 213] width 17 height 46
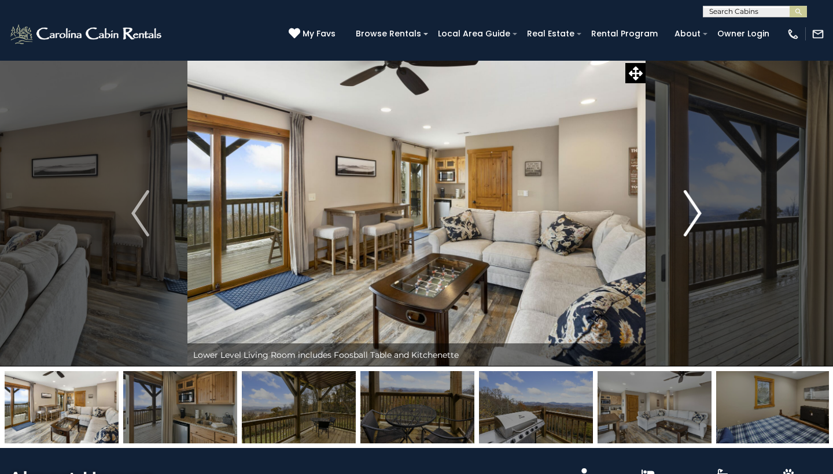
click at [695, 215] on img "Next" at bounding box center [692, 213] width 17 height 46
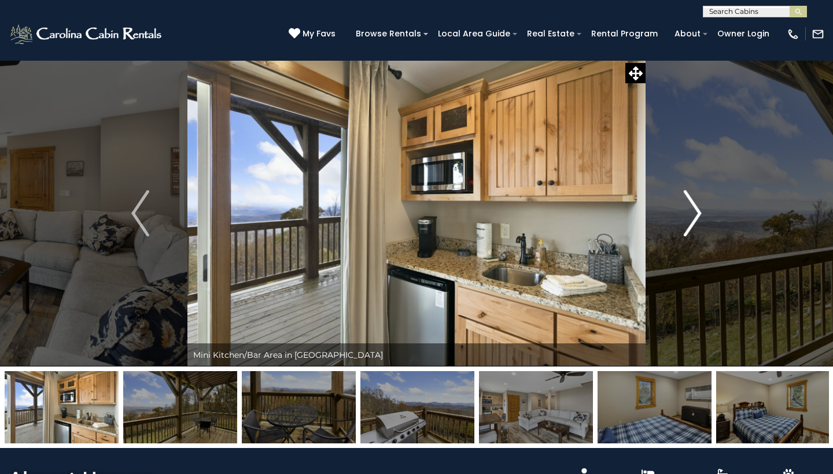
click at [695, 215] on img "Next" at bounding box center [692, 213] width 17 height 46
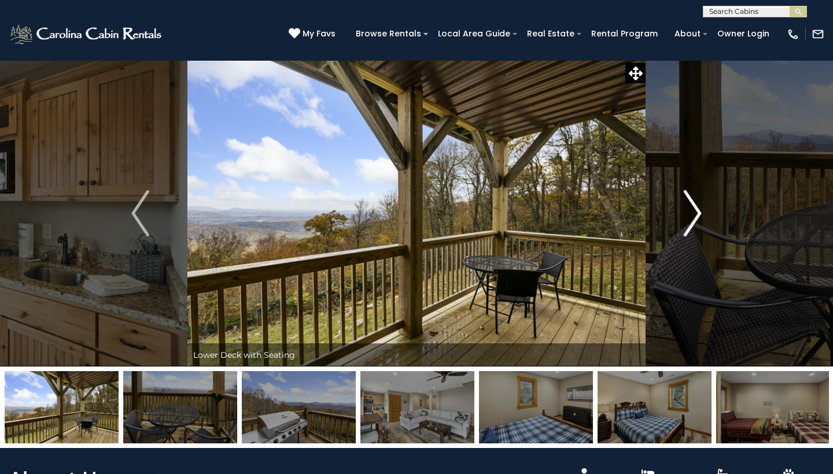
click at [695, 215] on img "Next" at bounding box center [692, 213] width 17 height 46
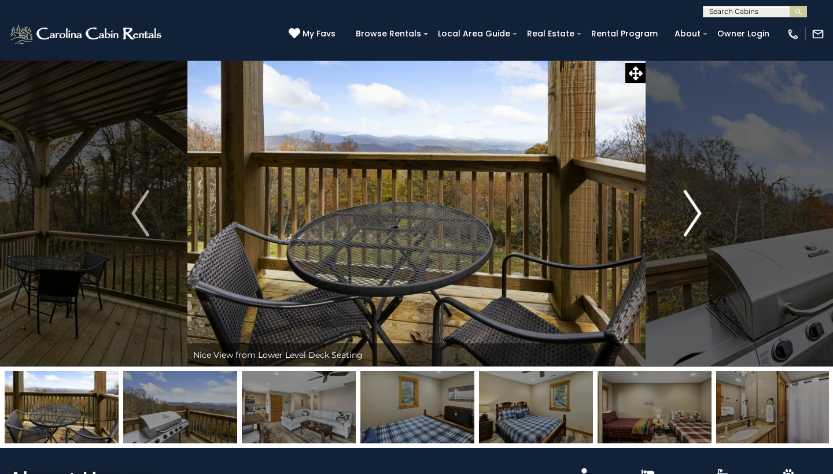
click at [695, 215] on img "Next" at bounding box center [692, 213] width 17 height 46
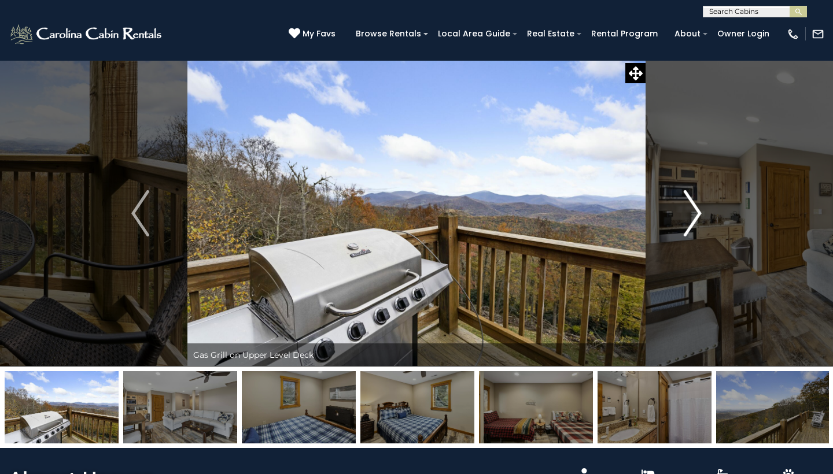
click at [695, 215] on img "Next" at bounding box center [692, 213] width 17 height 46
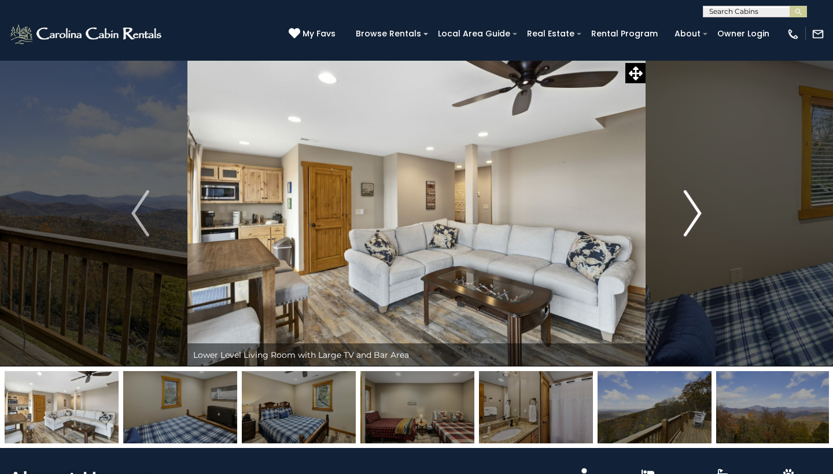
click at [695, 215] on img "Next" at bounding box center [692, 213] width 17 height 46
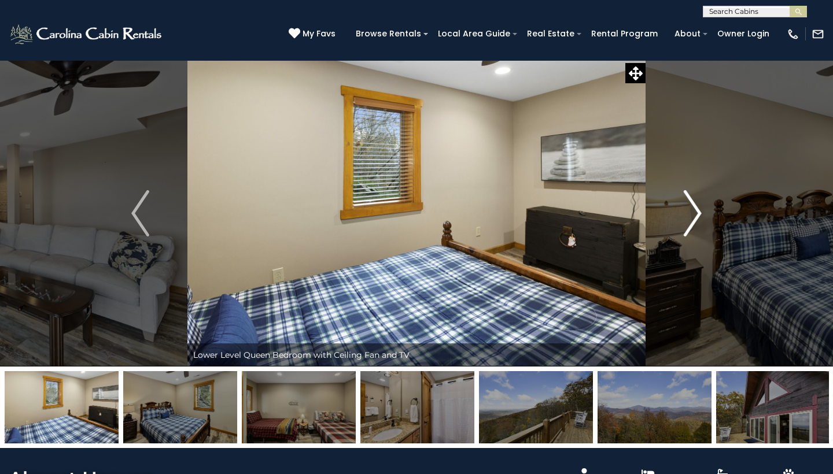
click at [695, 215] on img "Next" at bounding box center [692, 213] width 17 height 46
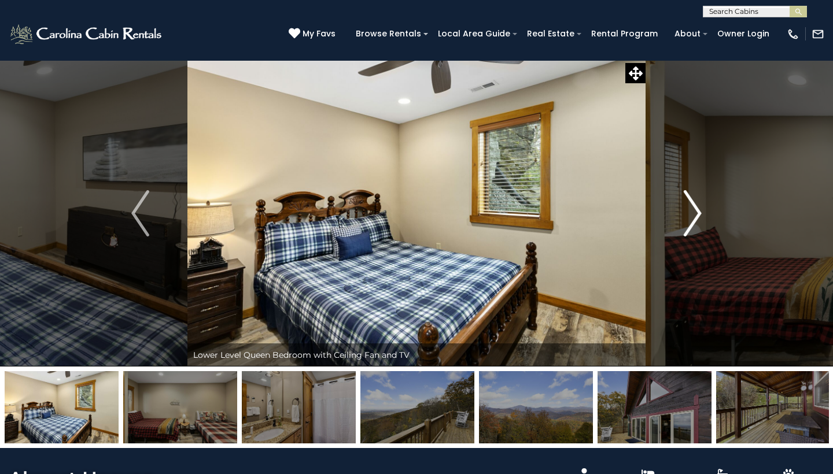
click at [695, 215] on img "Next" at bounding box center [692, 213] width 17 height 46
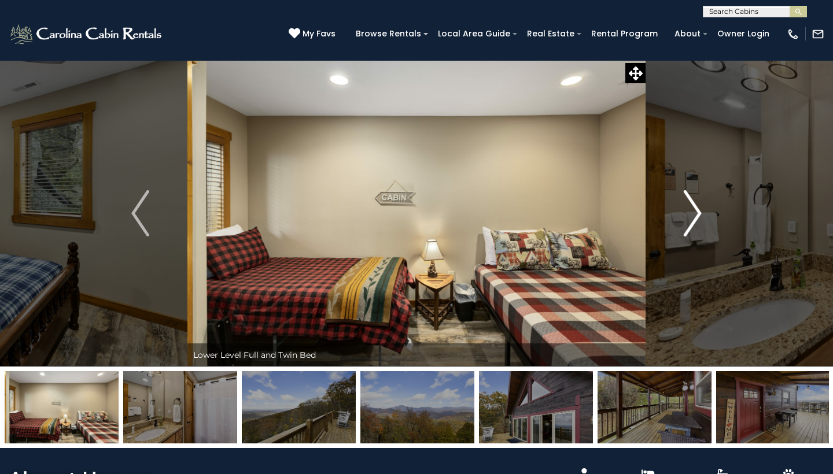
click at [695, 215] on img "Next" at bounding box center [692, 213] width 17 height 46
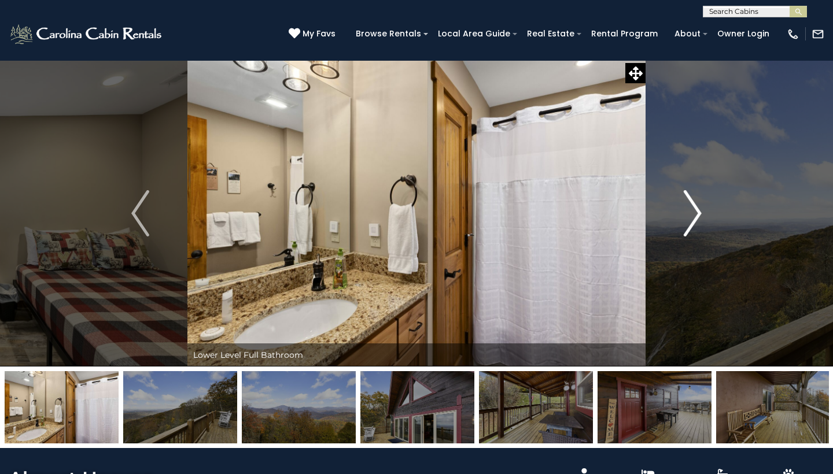
click at [695, 215] on img "Next" at bounding box center [692, 213] width 17 height 46
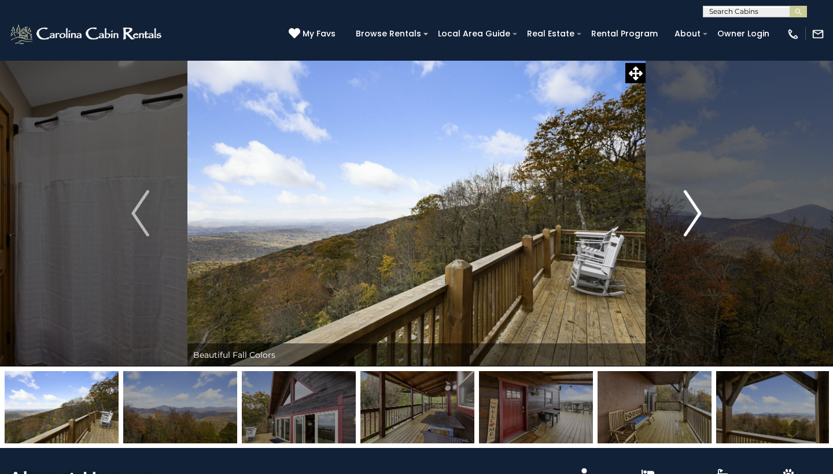
click at [695, 215] on img "Next" at bounding box center [692, 213] width 17 height 46
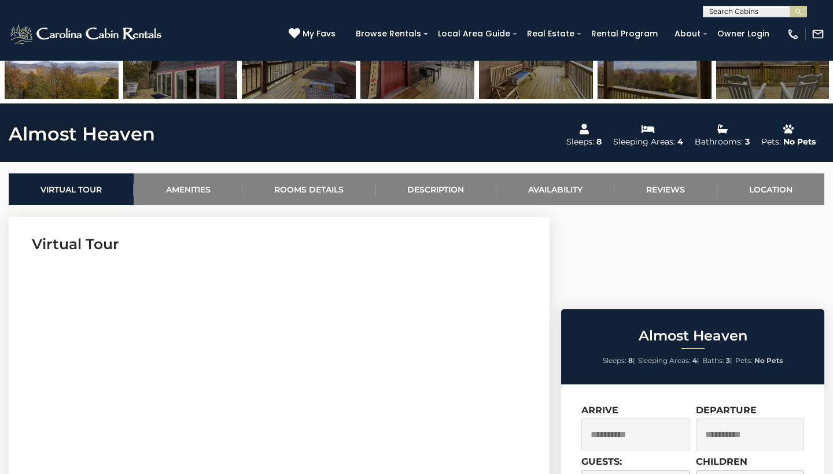
scroll to position [346, 0]
